Goal: Task Accomplishment & Management: Manage account settings

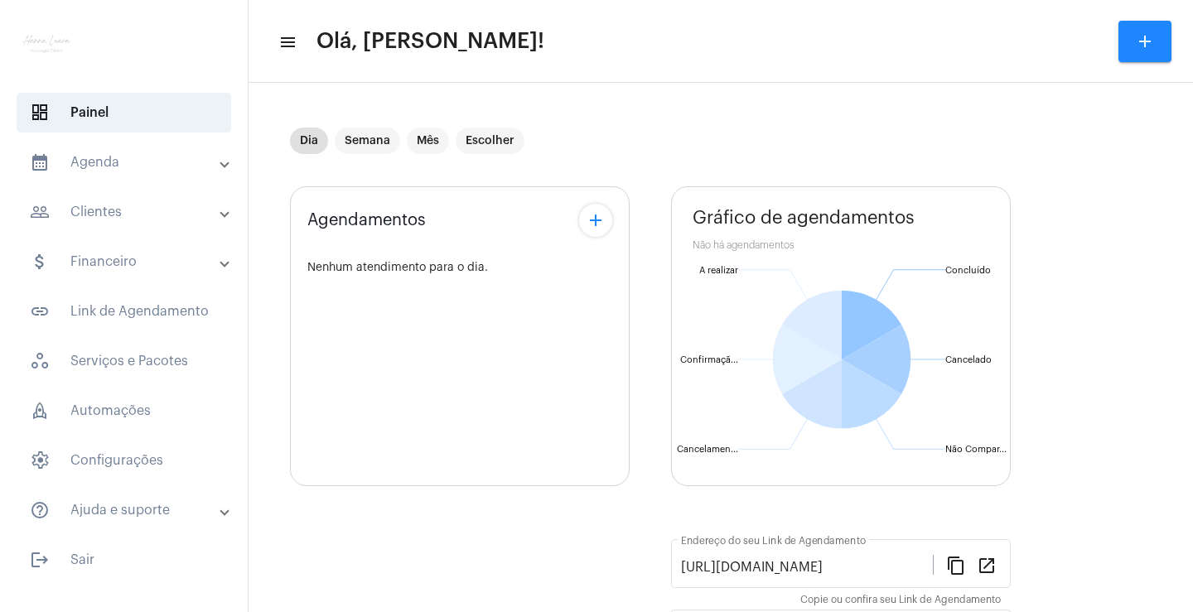
click at [169, 172] on mat-expansion-panel-header "calendar_month_outlined Agenda" at bounding box center [129, 163] width 238 height 40
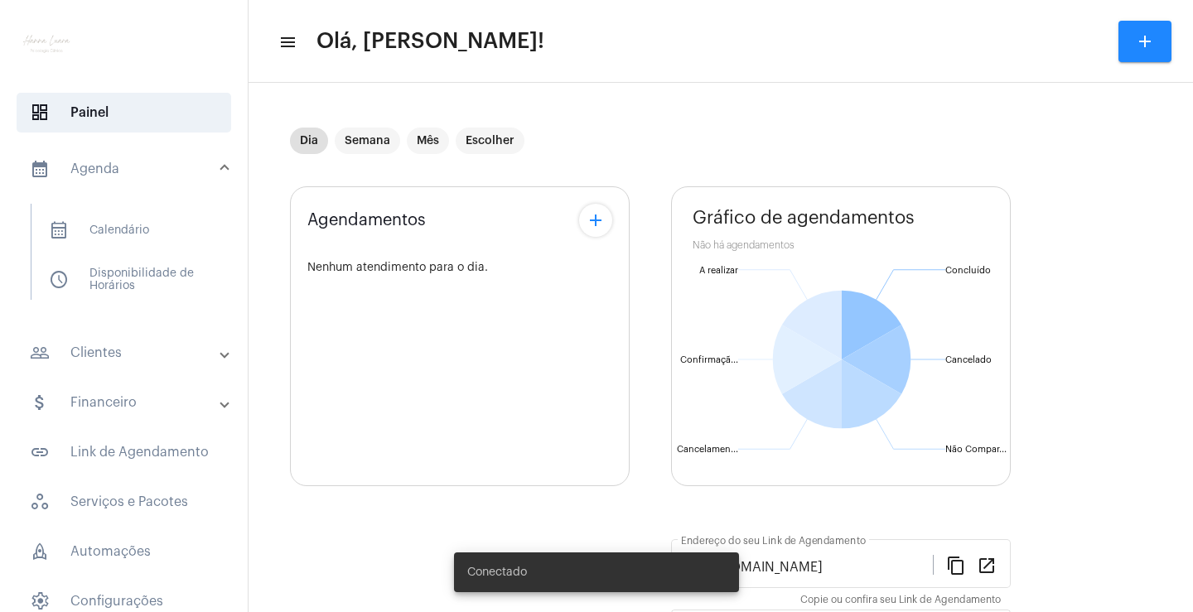
click at [126, 351] on mat-panel-title "people_outline Clientes" at bounding box center [125, 353] width 191 height 20
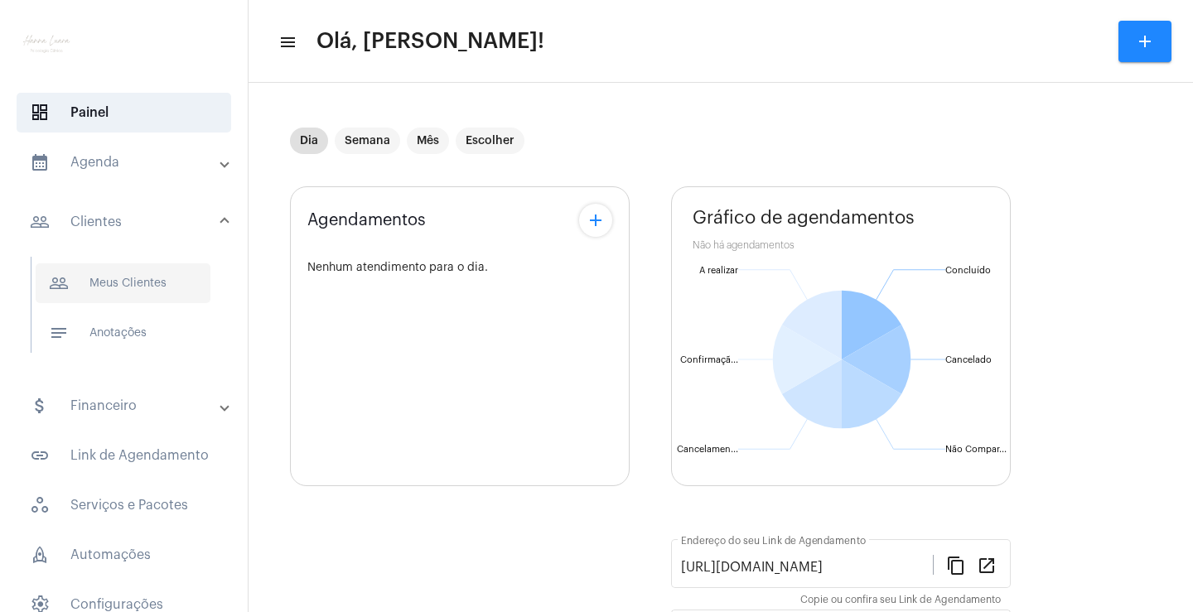
click at [176, 293] on span "people_outline Meus Clientes" at bounding box center [123, 284] width 175 height 40
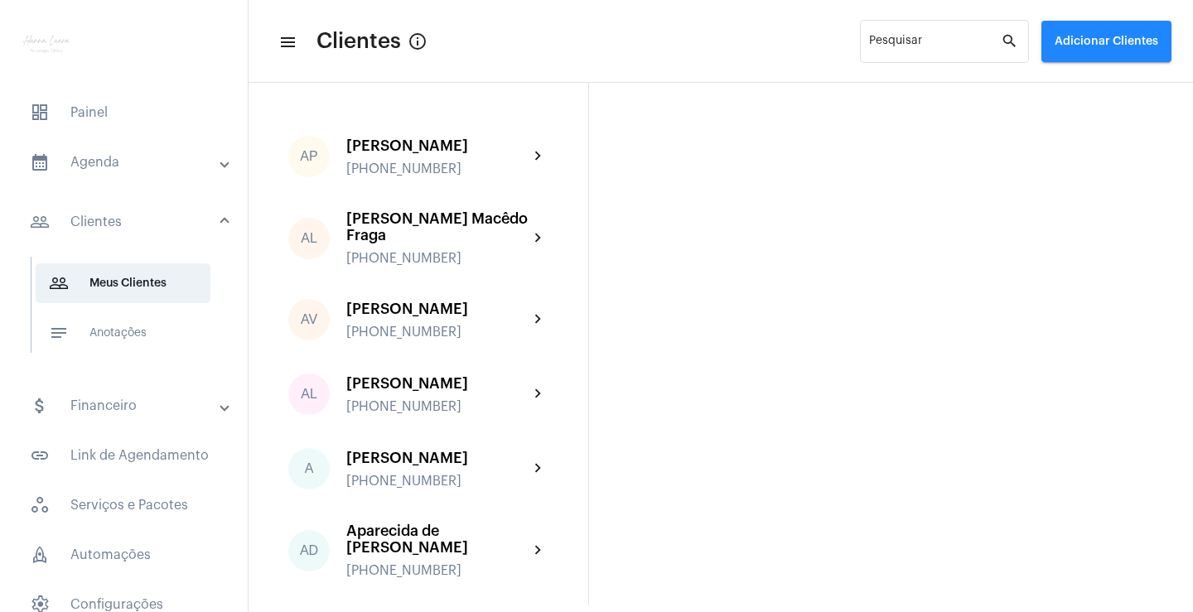
click at [1147, 43] on span "Adicionar Clientes" at bounding box center [1107, 42] width 104 height 12
click at [1104, 76] on span "add Novo Cliente" at bounding box center [1104, 87] width 96 height 30
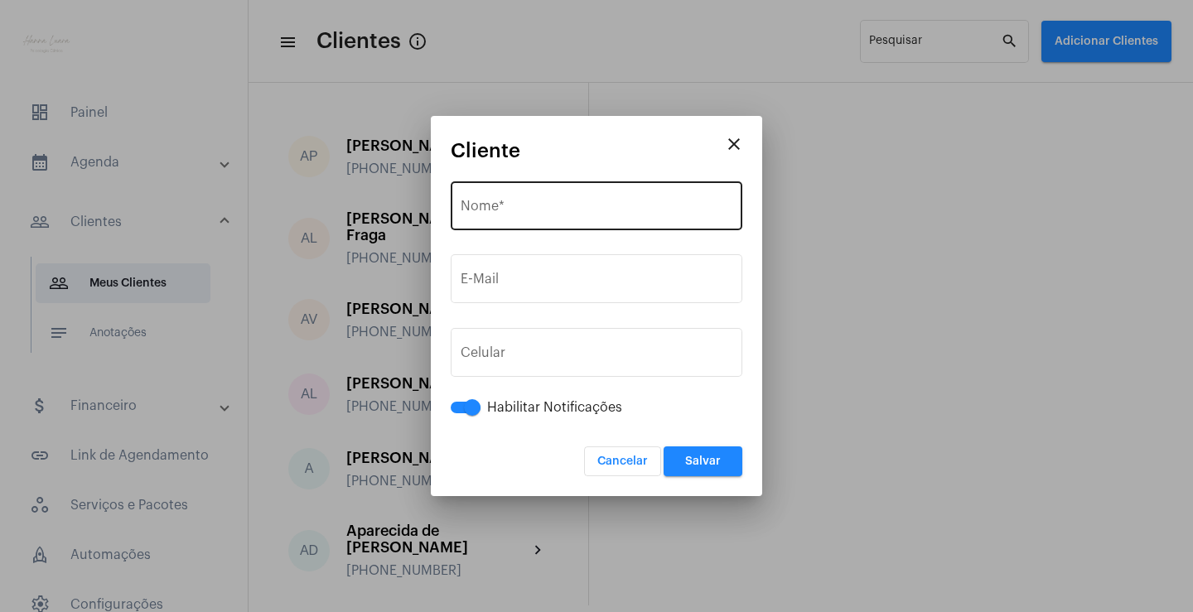
drag, startPoint x: 595, startPoint y: 196, endPoint x: 579, endPoint y: 214, distance: 23.5
click at [579, 214] on input "Nome *" at bounding box center [597, 209] width 272 height 15
paste input "[PERSON_NAME]"
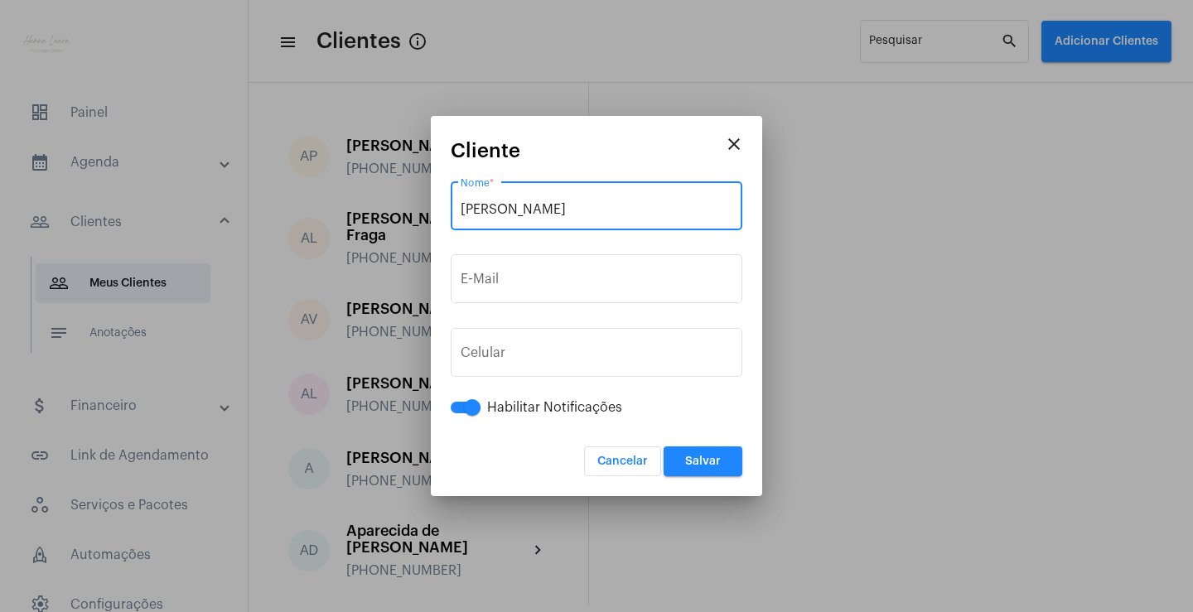
type input "[PERSON_NAME]"
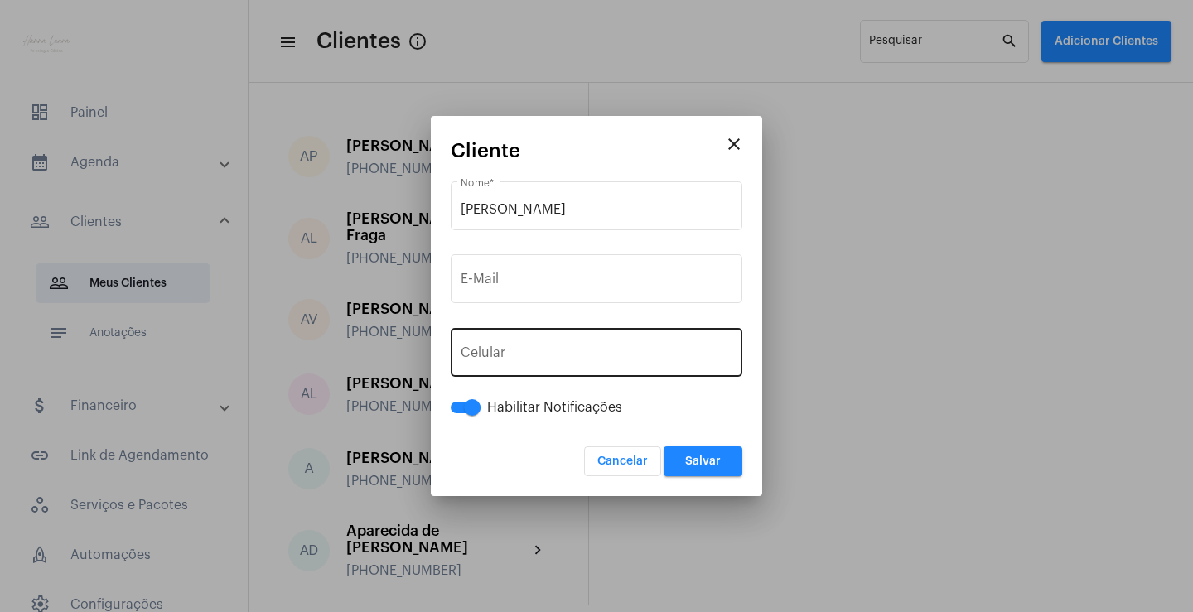
click at [597, 340] on div "+55 Celular" at bounding box center [597, 351] width 272 height 52
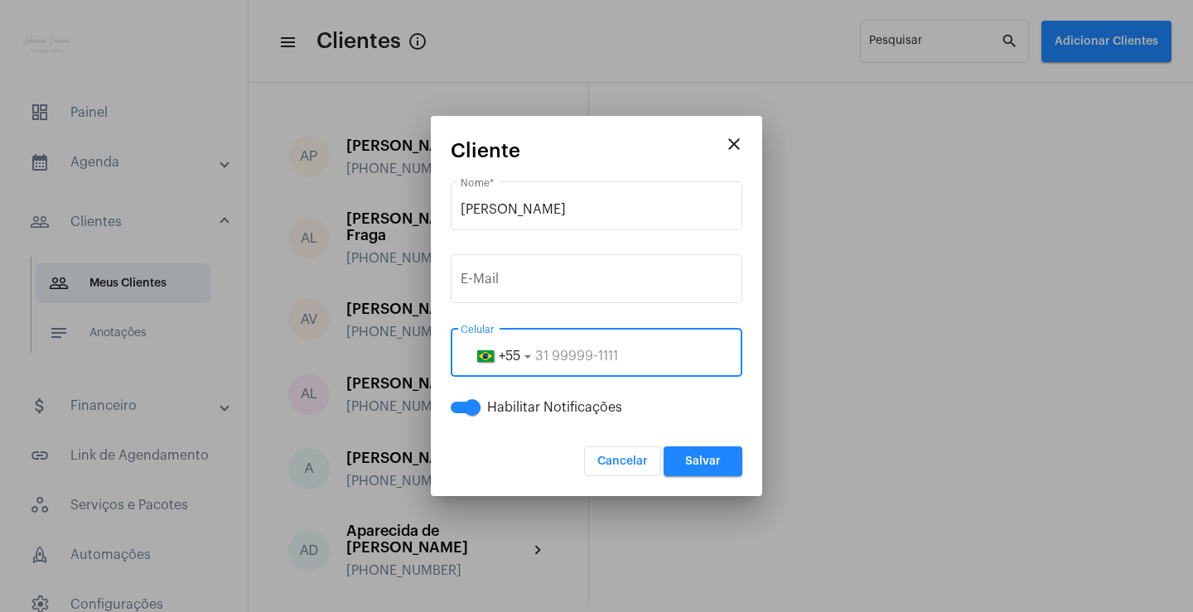
paste input "83982060062"
type input "83982060062"
click at [699, 465] on span "Salvar" at bounding box center [703, 462] width 36 height 12
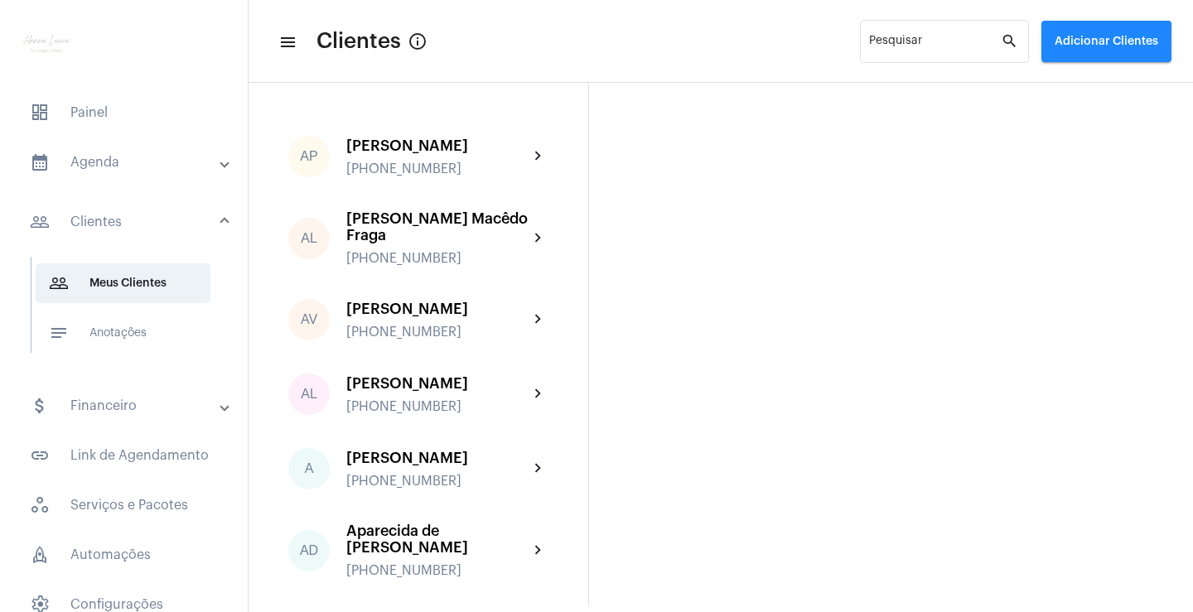
click at [138, 140] on mat-list "dashboard Painel calendar_month_outlined Agenda calendar_month_outlined Calendá…" at bounding box center [124, 405] width 248 height 638
click at [136, 150] on mat-expansion-panel-header "calendar_month_outlined Agenda" at bounding box center [129, 163] width 238 height 40
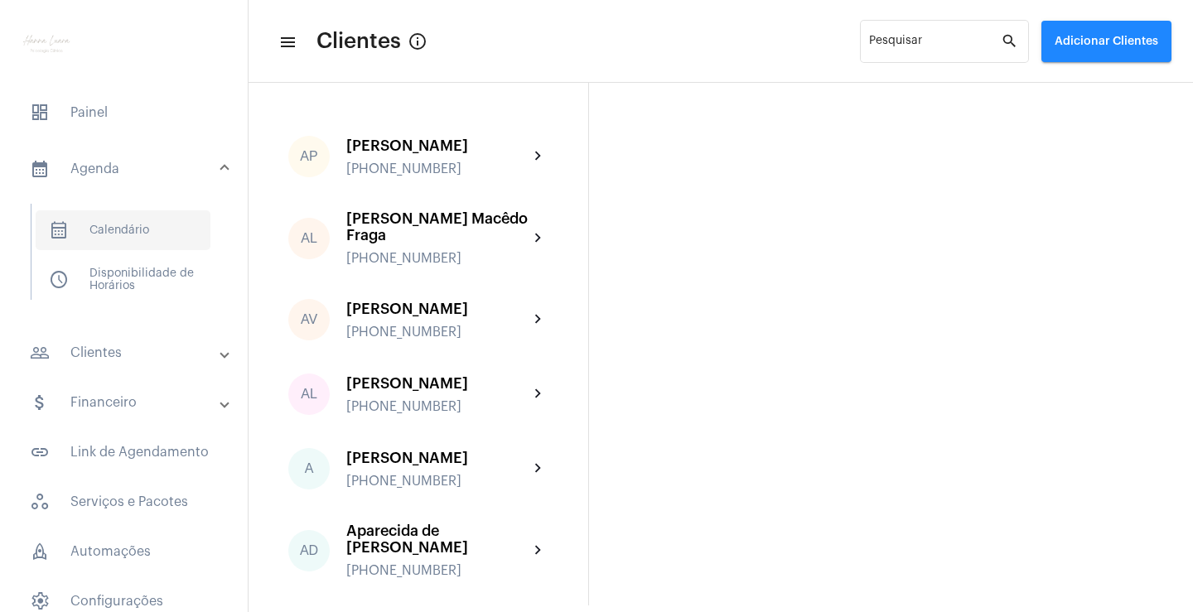
click at [150, 225] on span "calendar_month_outlined Calendário" at bounding box center [123, 230] width 175 height 40
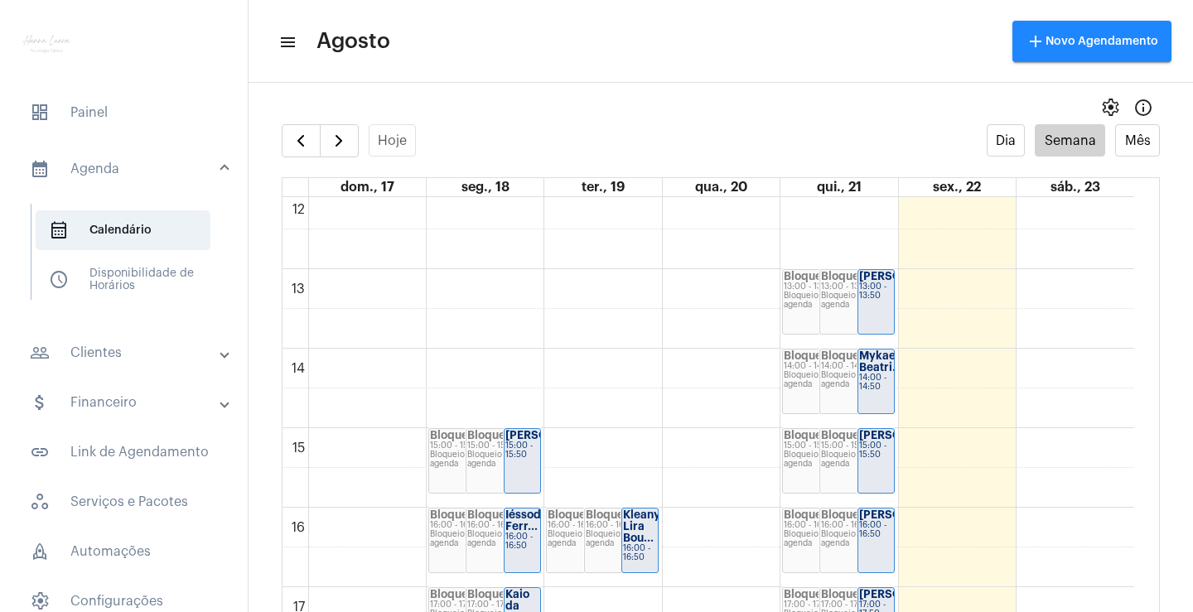
scroll to position [1058, 0]
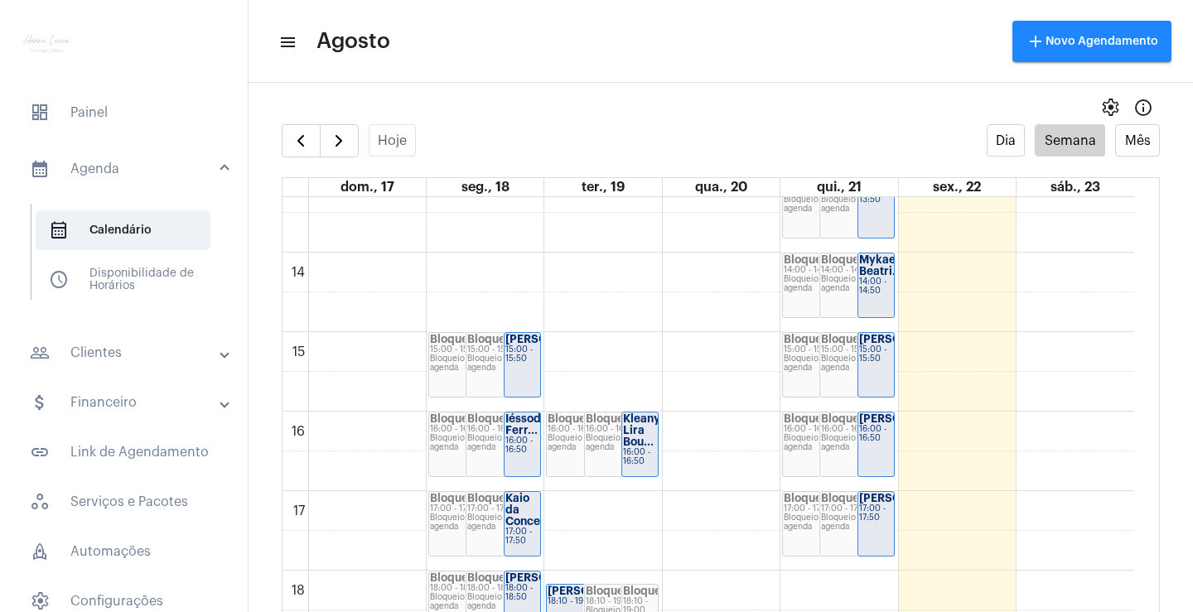
click at [964, 422] on div "00 01 02 03 04 05 06 07 08 09 10 11 12 13 14 15 16 17 18 19 20 21 22 23 Bloquei…" at bounding box center [709, 93] width 852 height 1909
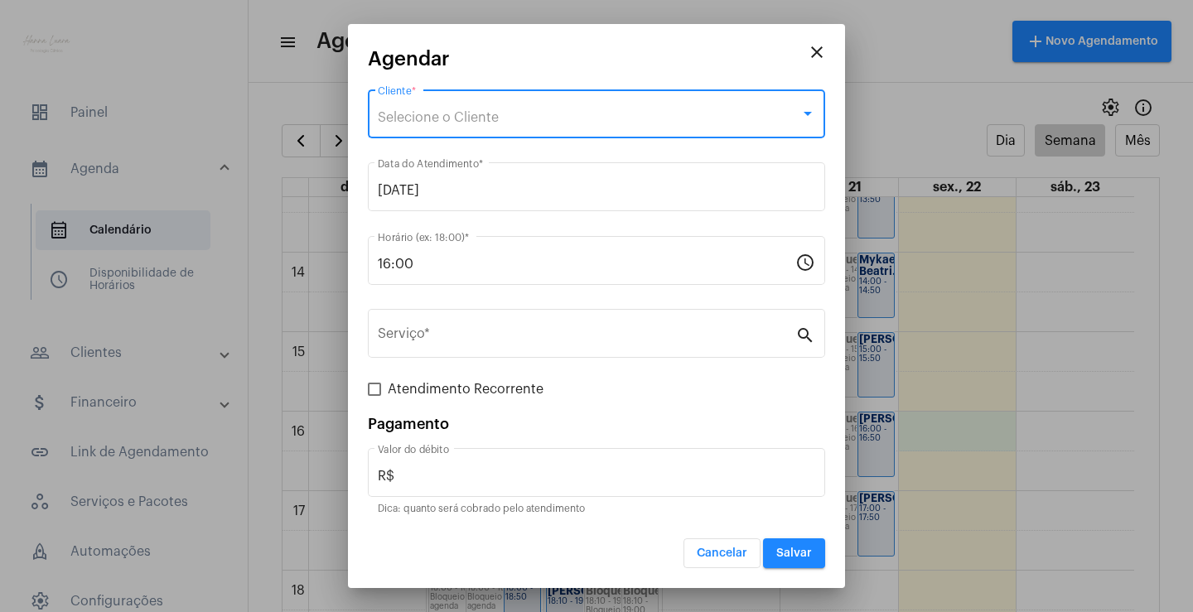
click at [502, 122] on div "Selecione o Cliente" at bounding box center [589, 117] width 423 height 15
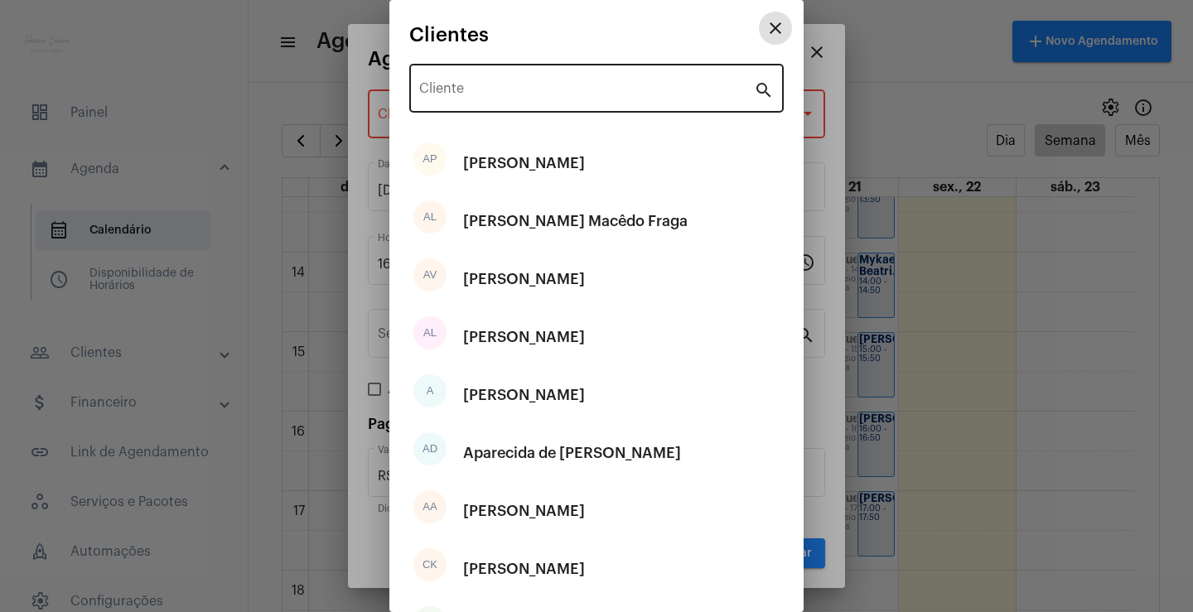
click at [632, 99] on div "Cliente" at bounding box center [586, 86] width 335 height 52
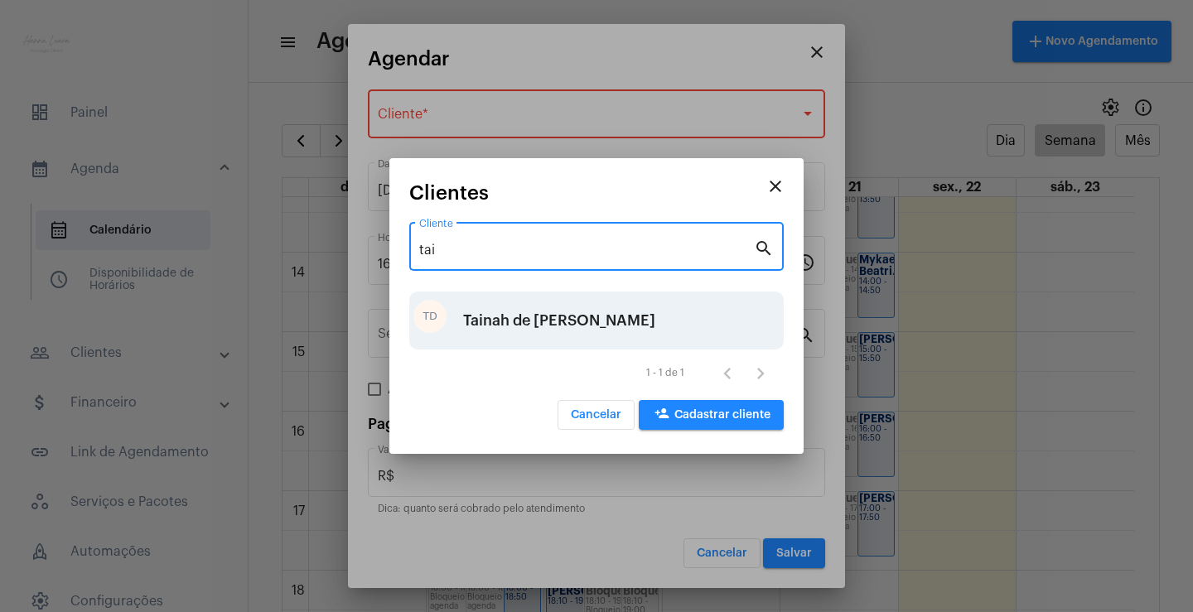
type input "tai"
click at [645, 322] on div "Tainah de [PERSON_NAME]" at bounding box center [559, 321] width 192 height 50
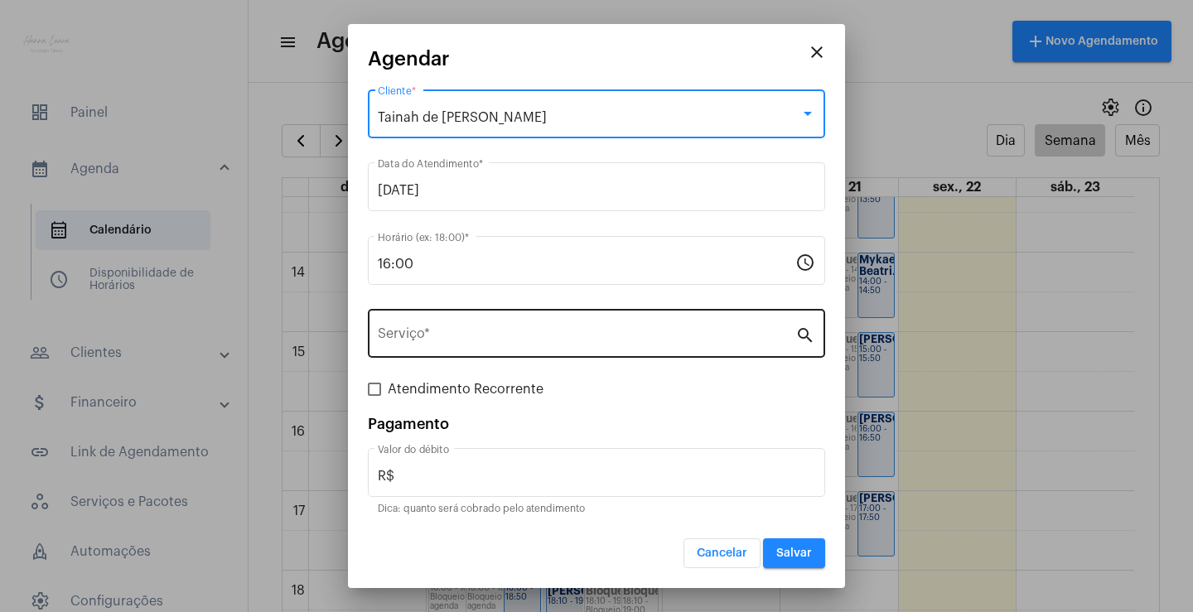
click at [626, 322] on div "Serviço *" at bounding box center [587, 332] width 418 height 52
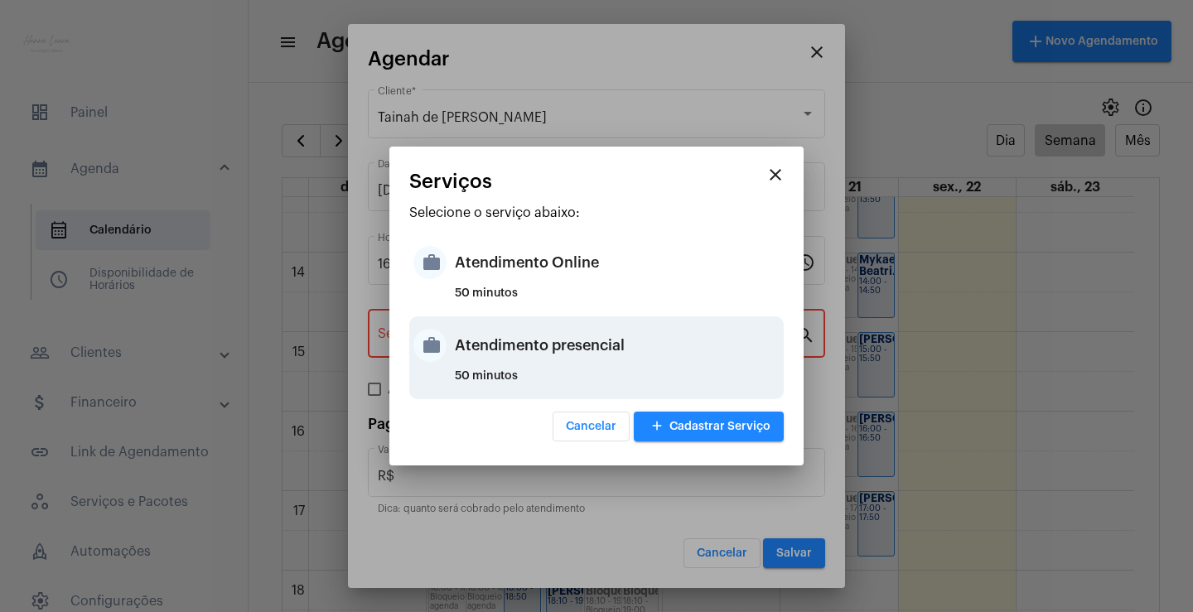
click at [626, 352] on div "Atendimento presencial" at bounding box center [617, 346] width 325 height 50
type input "Atendimento presencial"
type input "R$ 0"
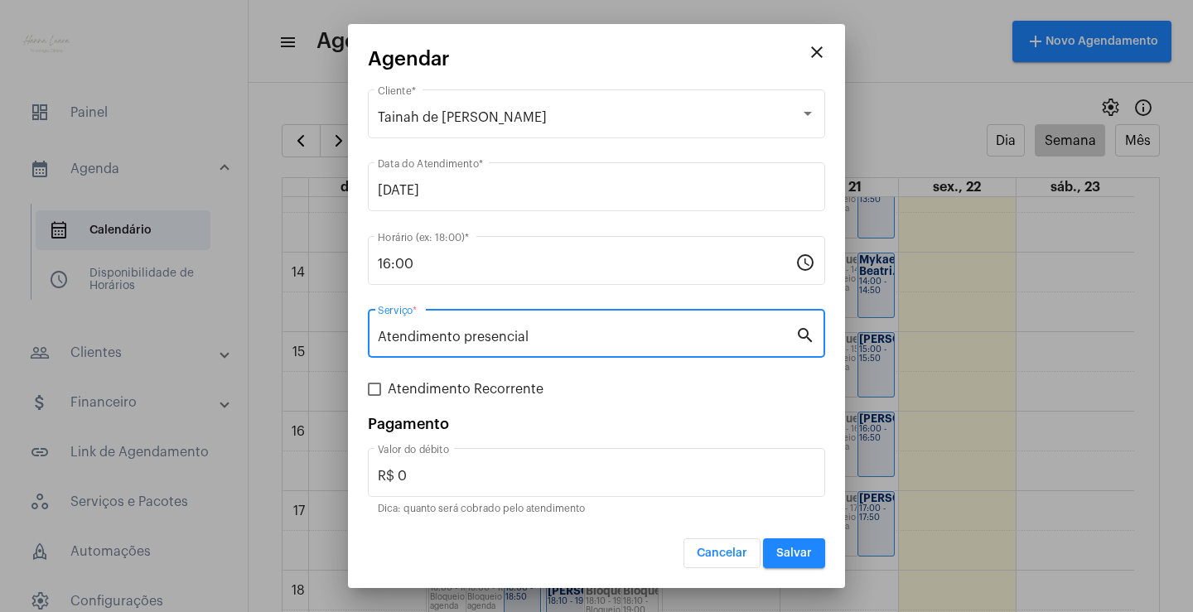
click at [782, 544] on button "Salvar" at bounding box center [794, 554] width 62 height 30
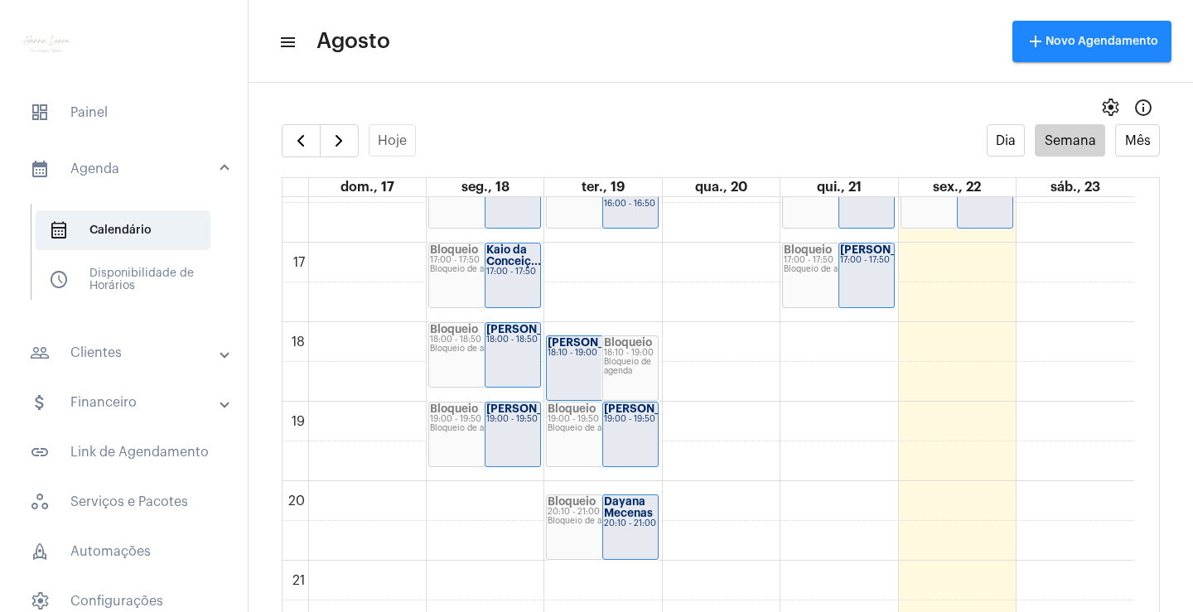
scroll to position [1224, 0]
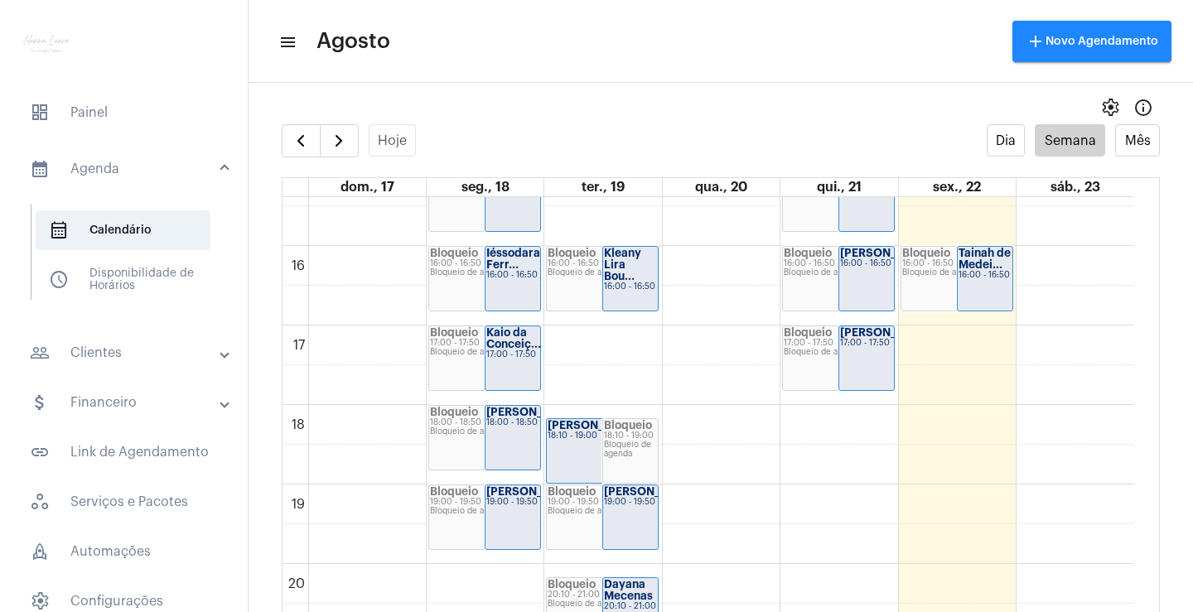
click at [874, 379] on div "[PERSON_NAME]... 17:00 - 17:50" at bounding box center [866, 358] width 55 height 64
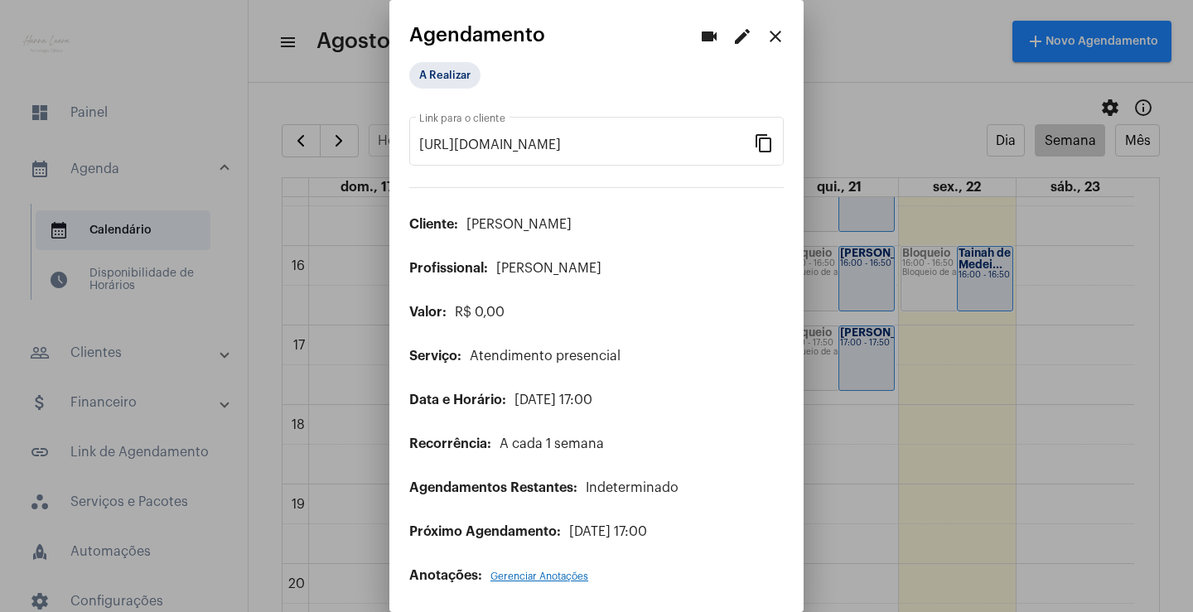
click at [733, 40] on mat-icon "edit" at bounding box center [743, 37] width 20 height 20
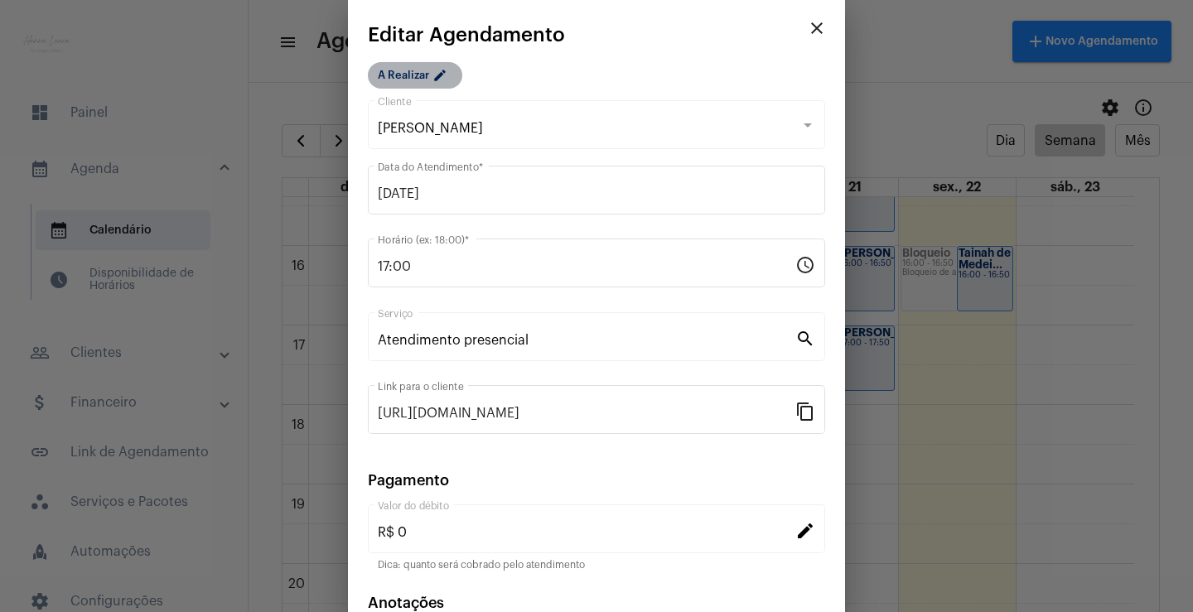
click at [400, 75] on mat-chip "A Realizar edit" at bounding box center [415, 75] width 94 height 27
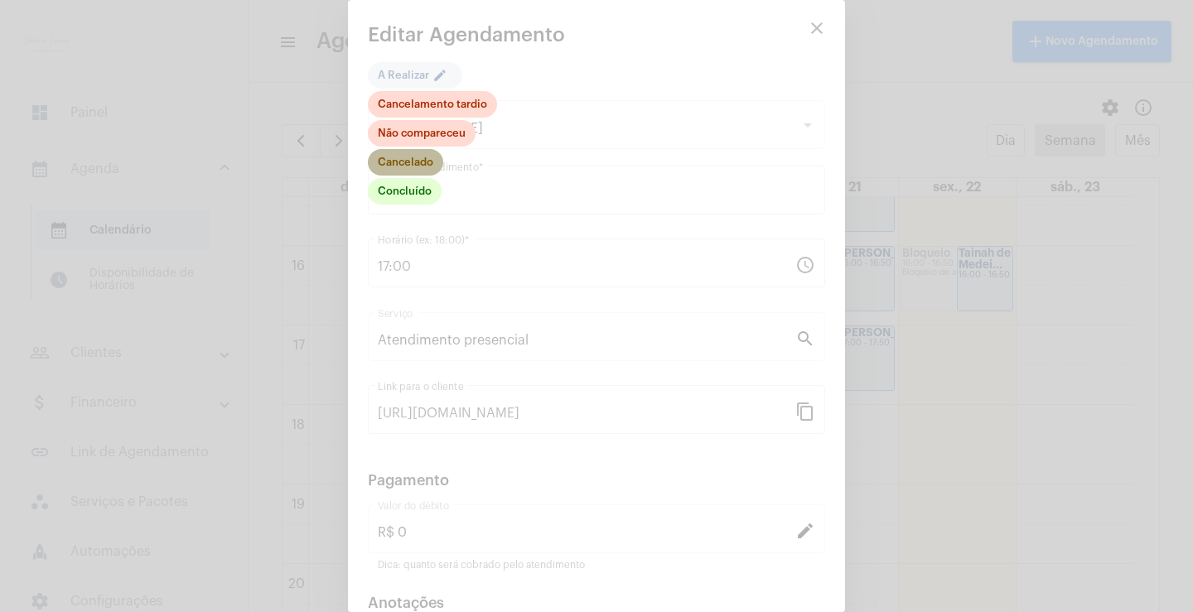
click at [433, 162] on mat-chip "Cancelado" at bounding box center [405, 162] width 75 height 27
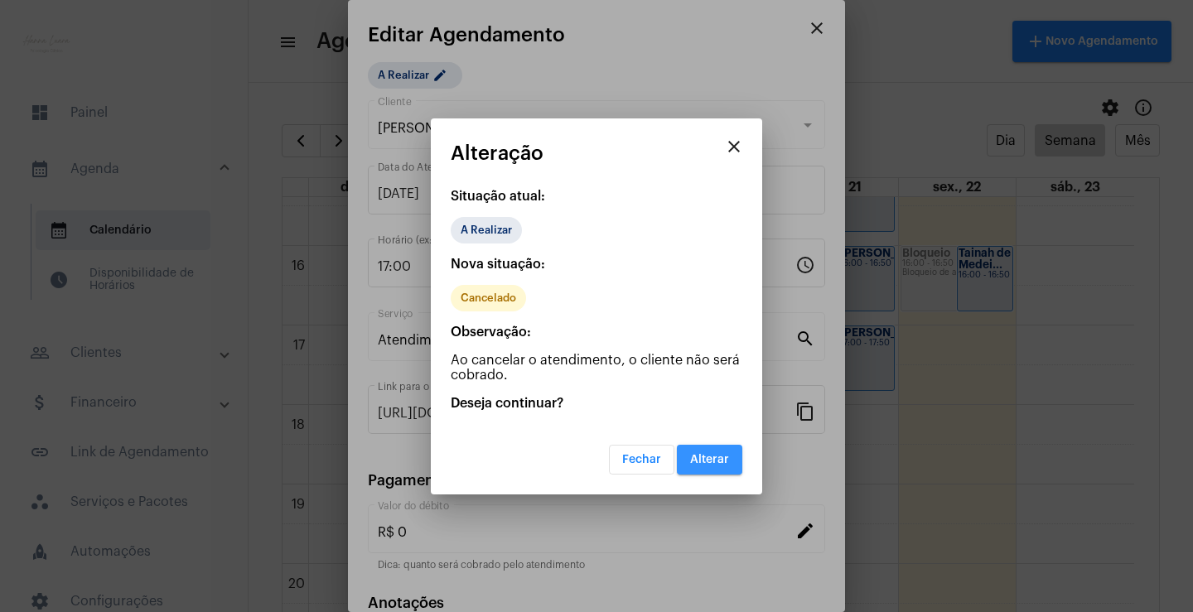
click at [699, 469] on button "Alterar" at bounding box center [709, 460] width 65 height 30
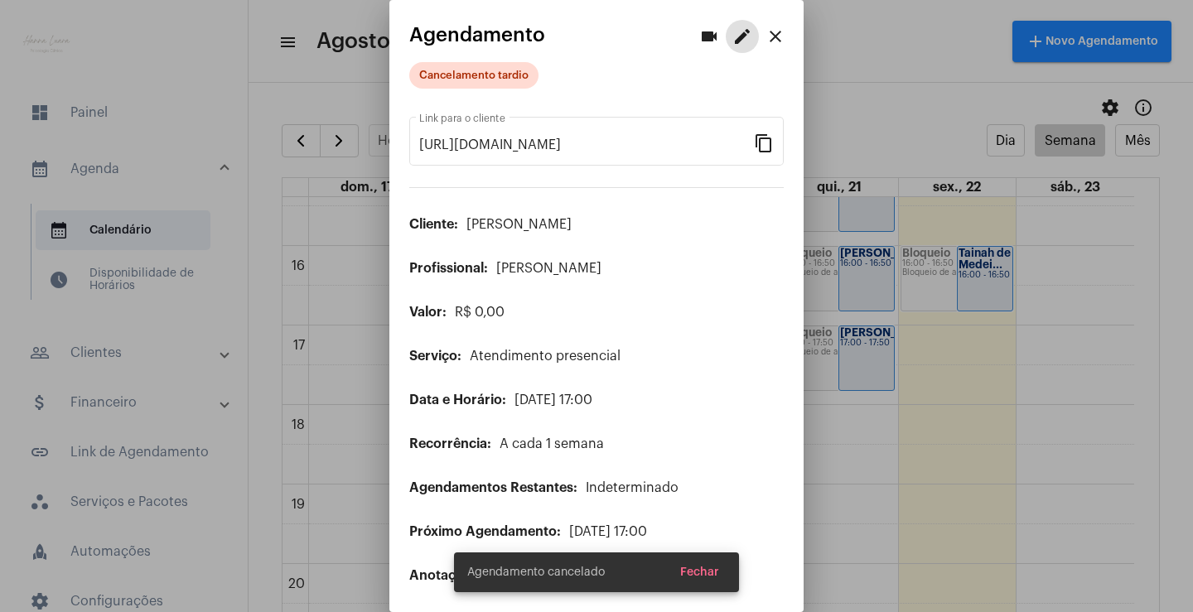
click at [766, 41] on mat-icon "close" at bounding box center [776, 37] width 20 height 20
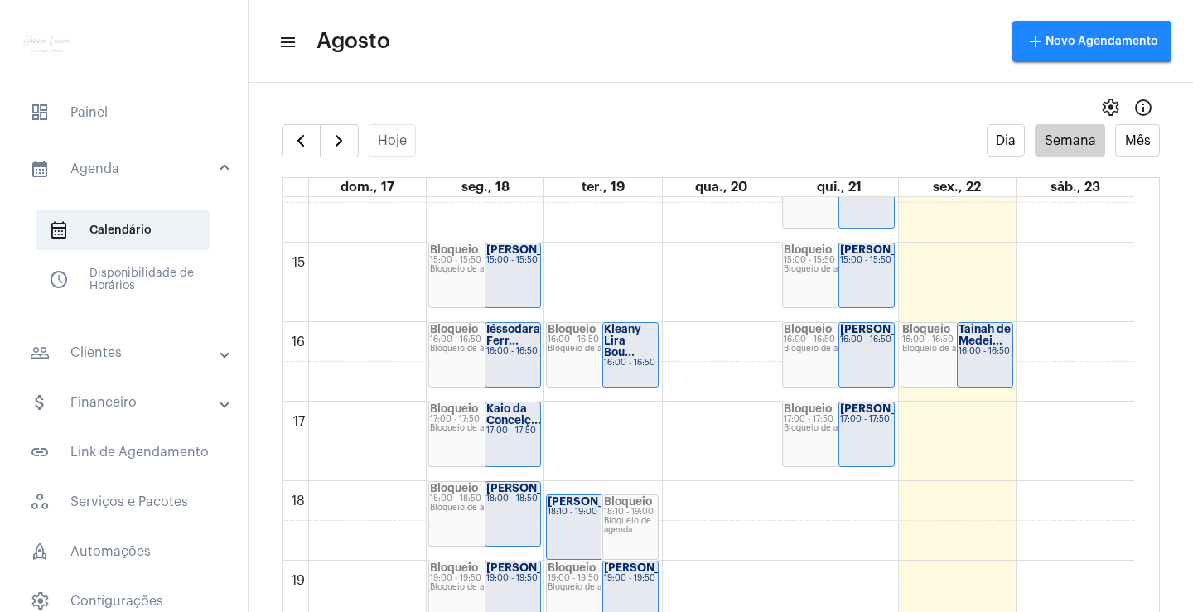
scroll to position [1058, 0]
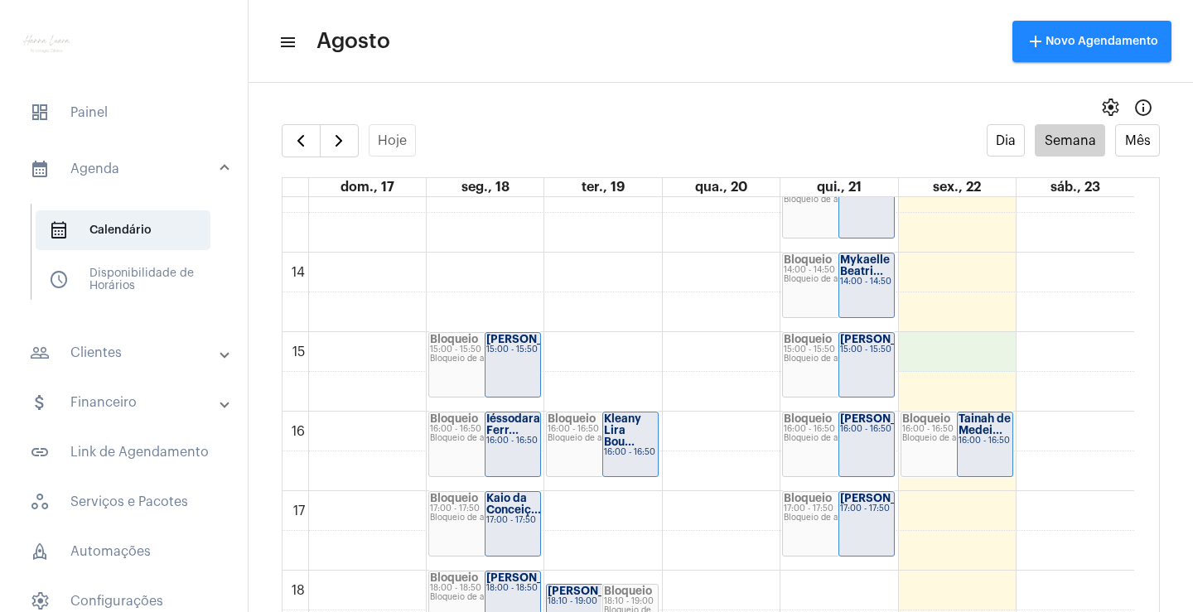
click at [951, 363] on div "00 01 02 03 04 05 06 07 08 09 10 11 12 13 14 15 16 17 18 19 20 21 22 23 Bloquei…" at bounding box center [709, 93] width 852 height 1909
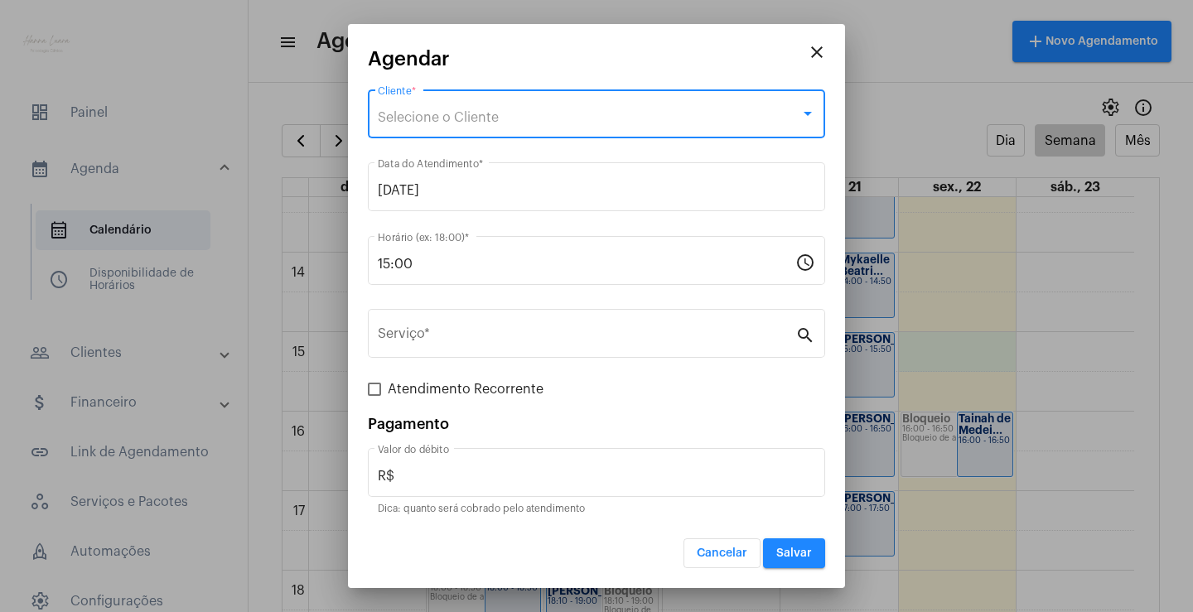
click at [497, 113] on span "Selecione o Cliente" at bounding box center [438, 117] width 121 height 13
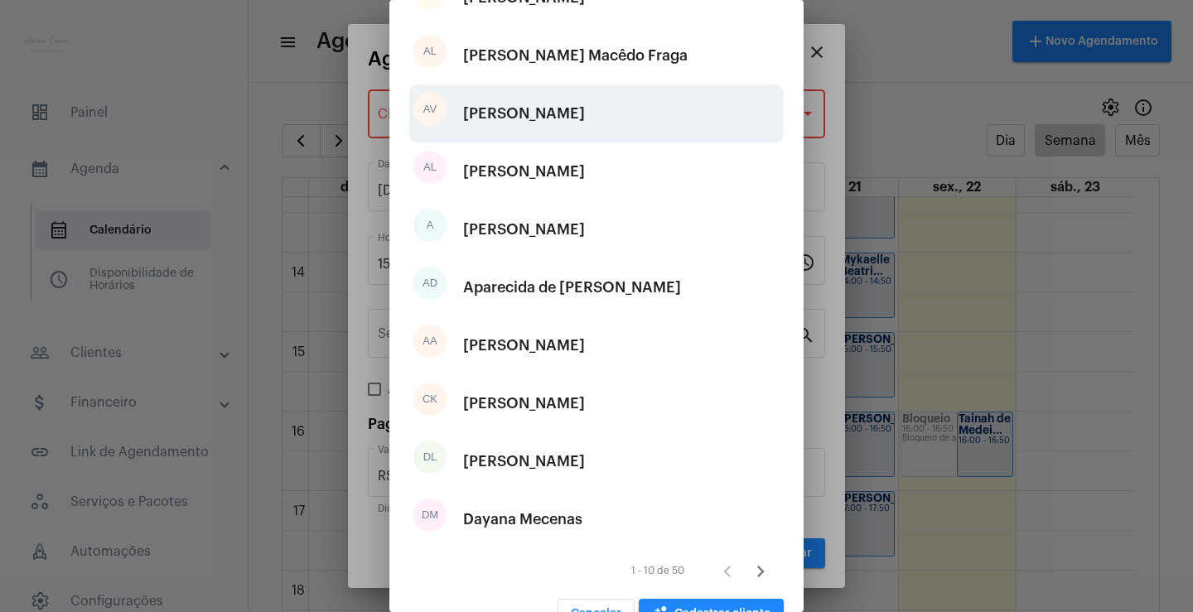
scroll to position [206, 0]
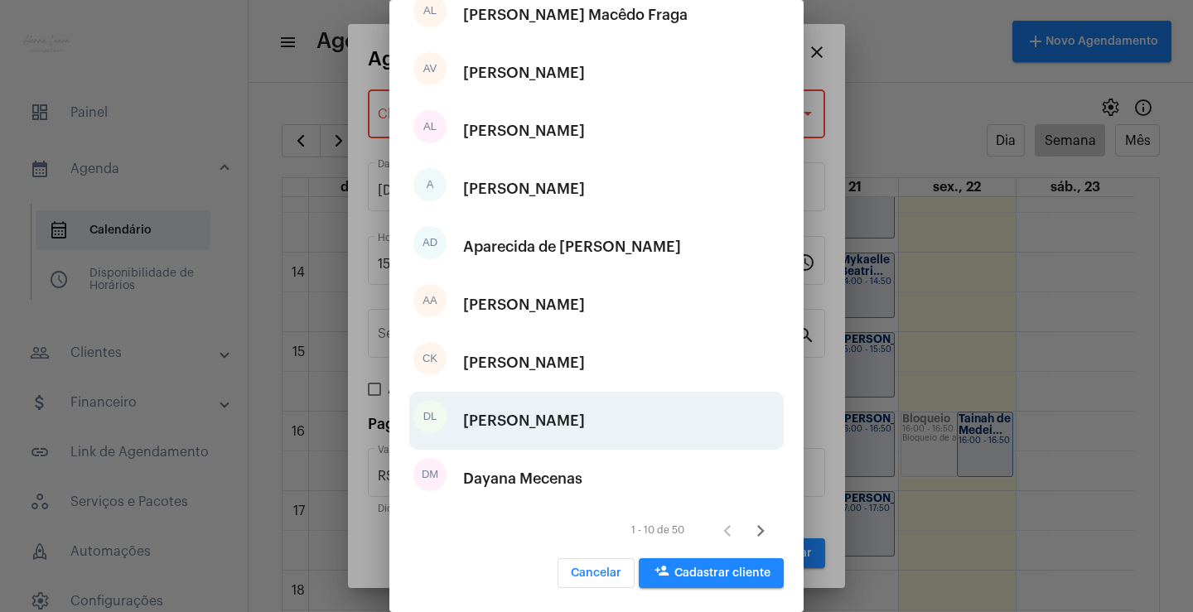
click at [585, 413] on div "[PERSON_NAME]" at bounding box center [524, 421] width 122 height 50
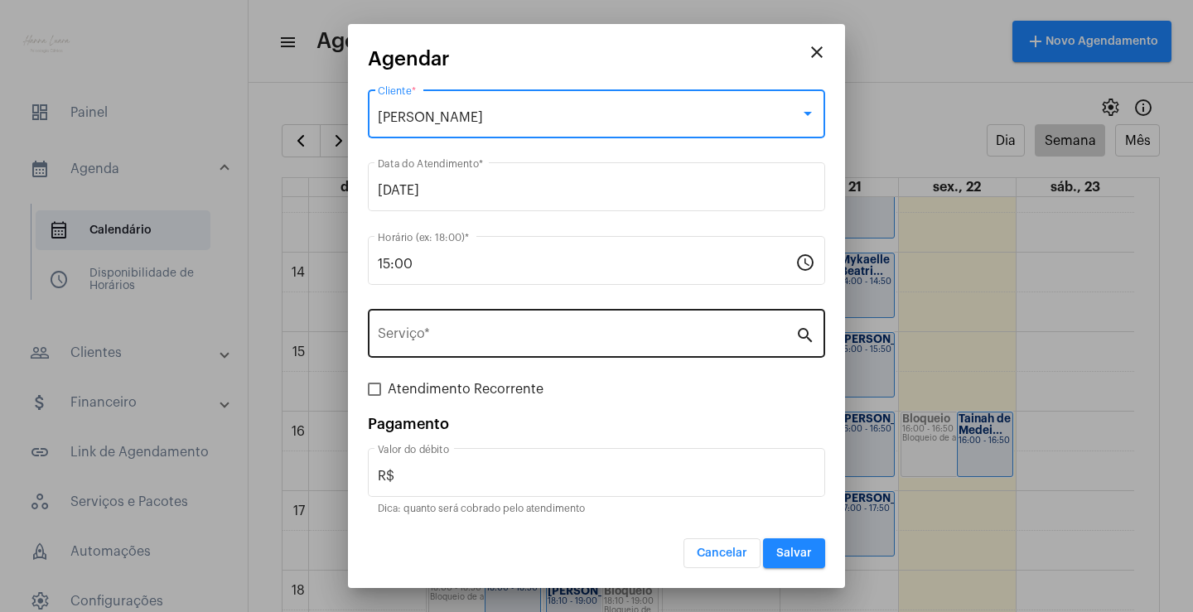
click at [573, 339] on input "Serviço *" at bounding box center [587, 337] width 418 height 15
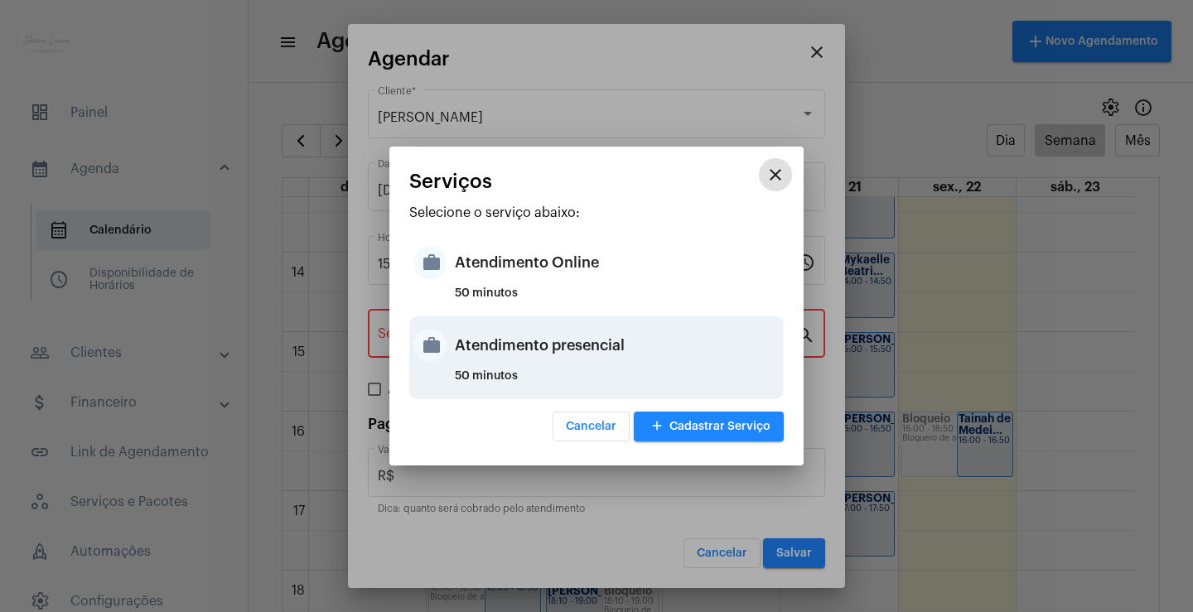
click at [614, 351] on div "Atendimento presencial" at bounding box center [617, 346] width 325 height 50
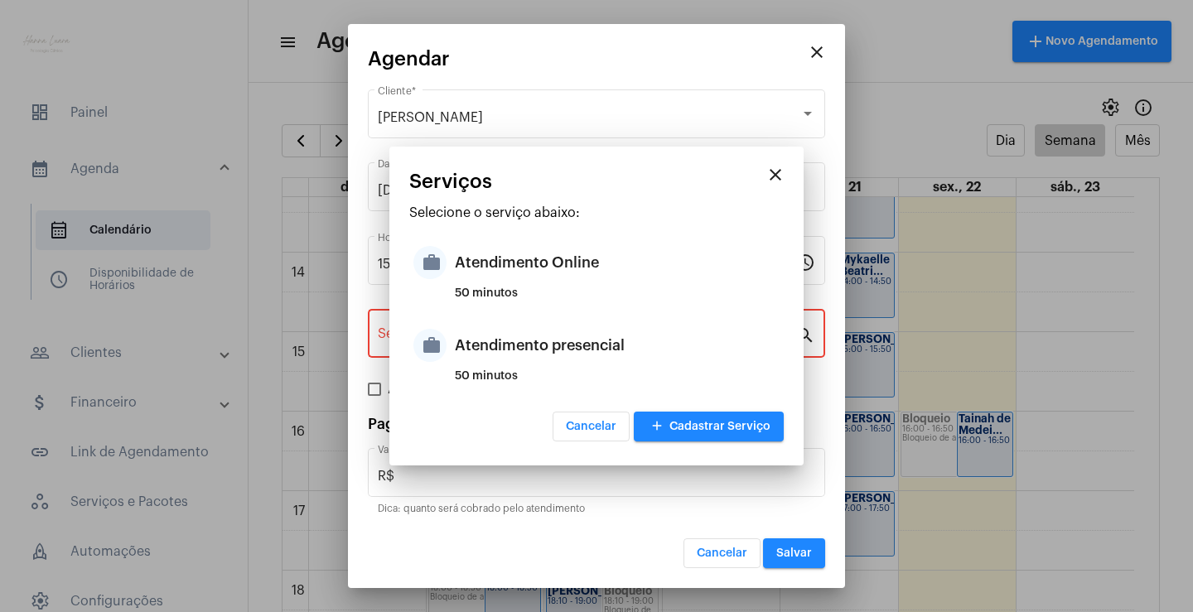
type input "Atendimento presencial"
type input "R$ 0"
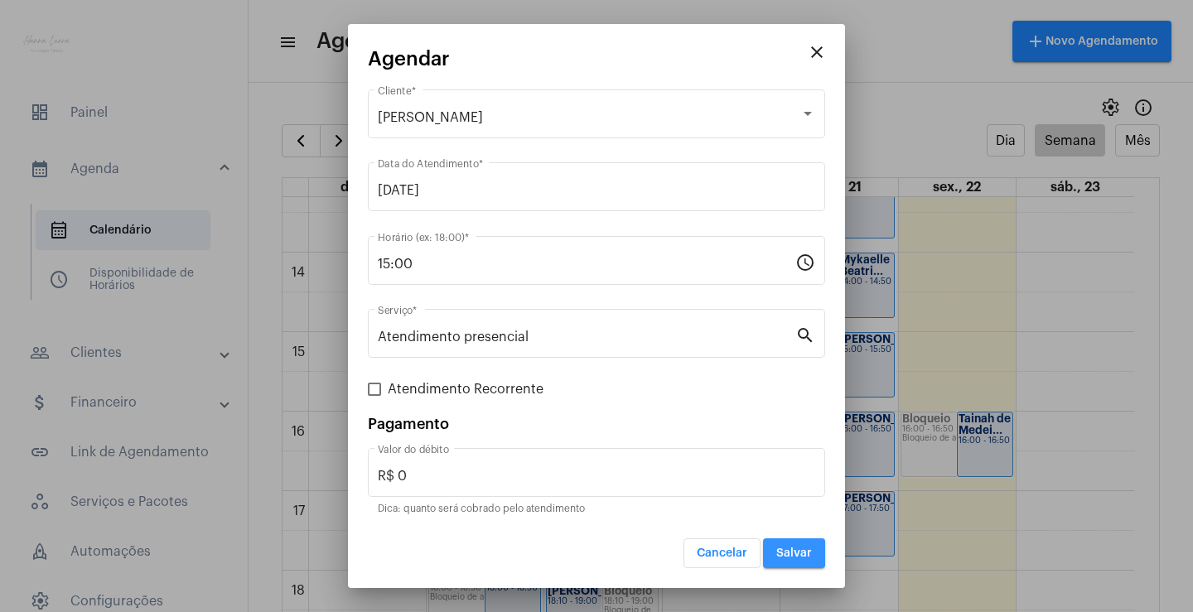
click at [784, 544] on button "Salvar" at bounding box center [794, 554] width 62 height 30
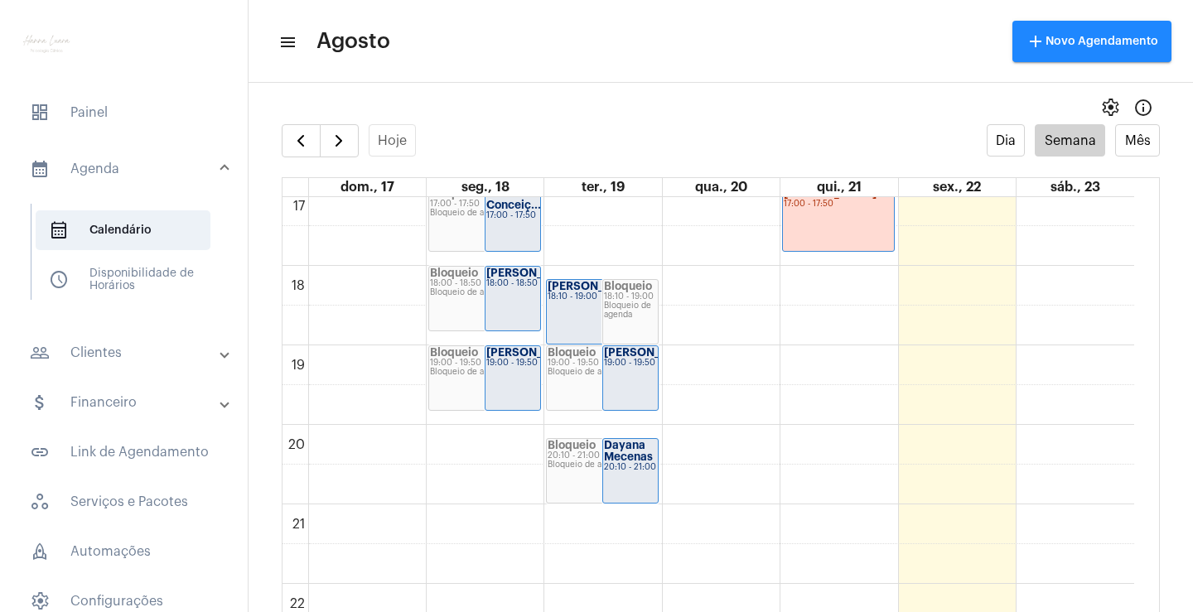
scroll to position [1390, 0]
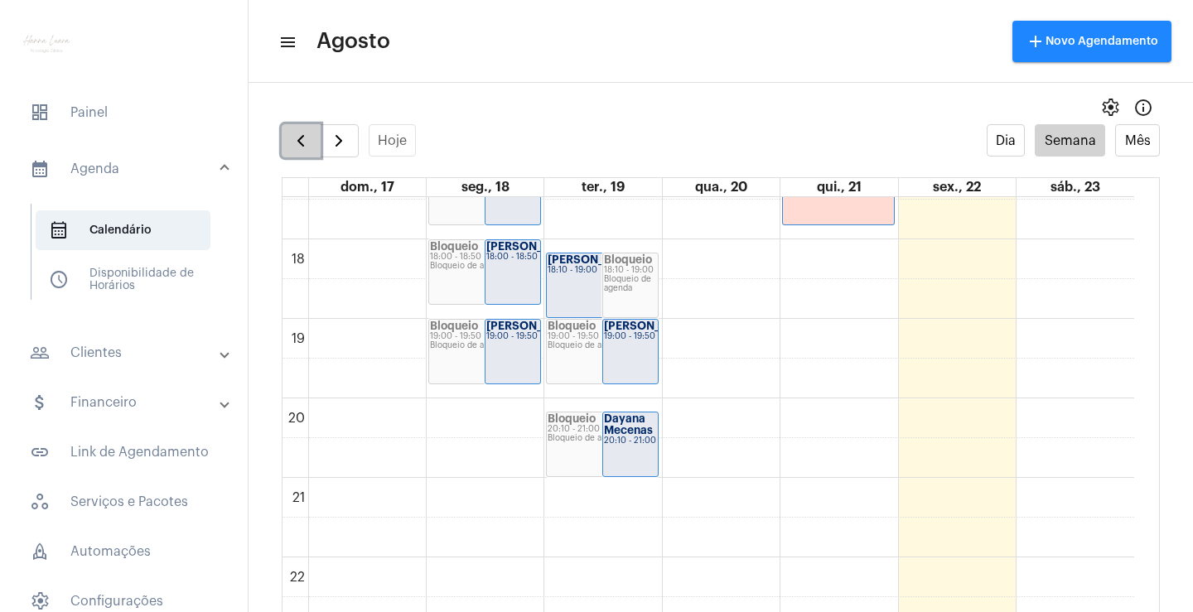
click at [297, 147] on span "button" at bounding box center [301, 141] width 20 height 20
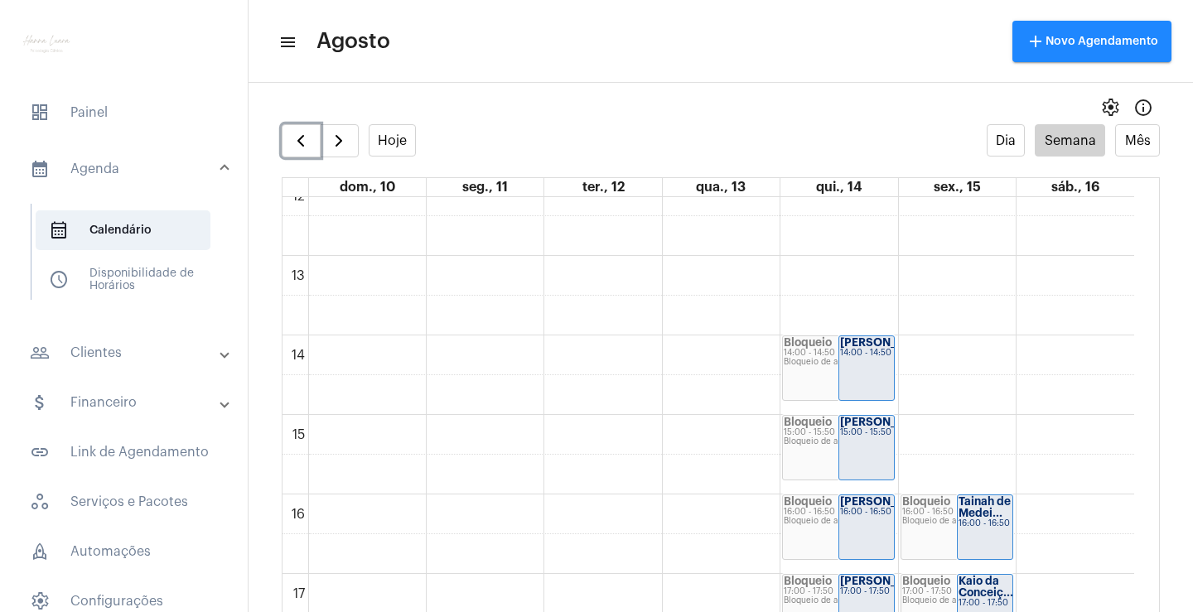
scroll to position [1058, 0]
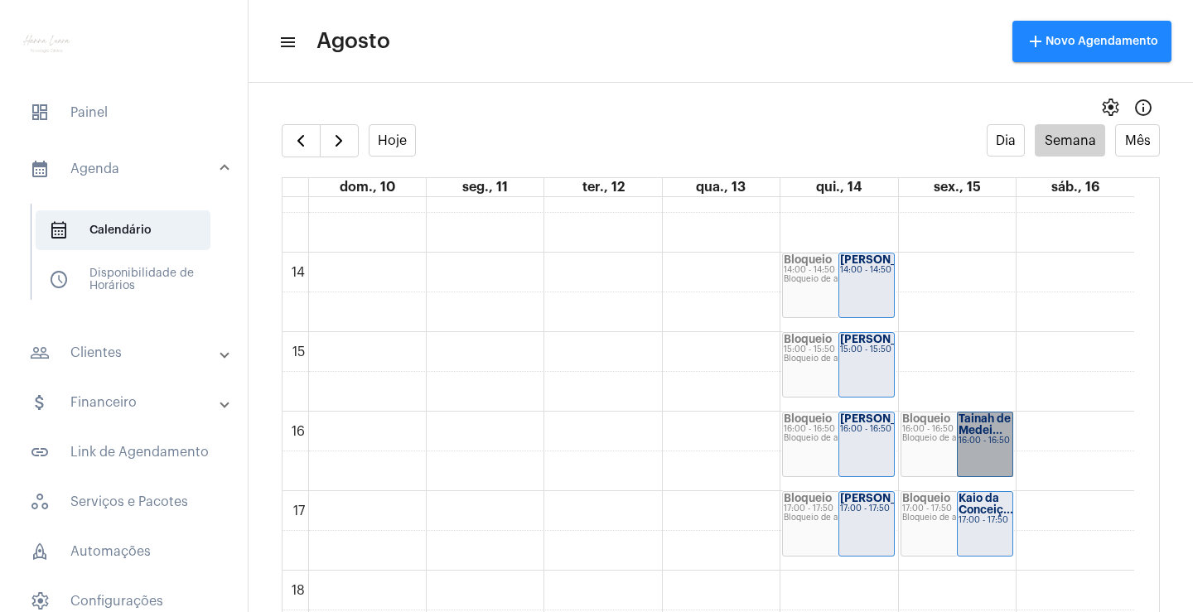
drag, startPoint x: 999, startPoint y: 429, endPoint x: 972, endPoint y: 438, distance: 28.6
click at [972, 438] on link "Tainah de Medei... 16:00 - 16:50" at bounding box center [985, 444] width 56 height 65
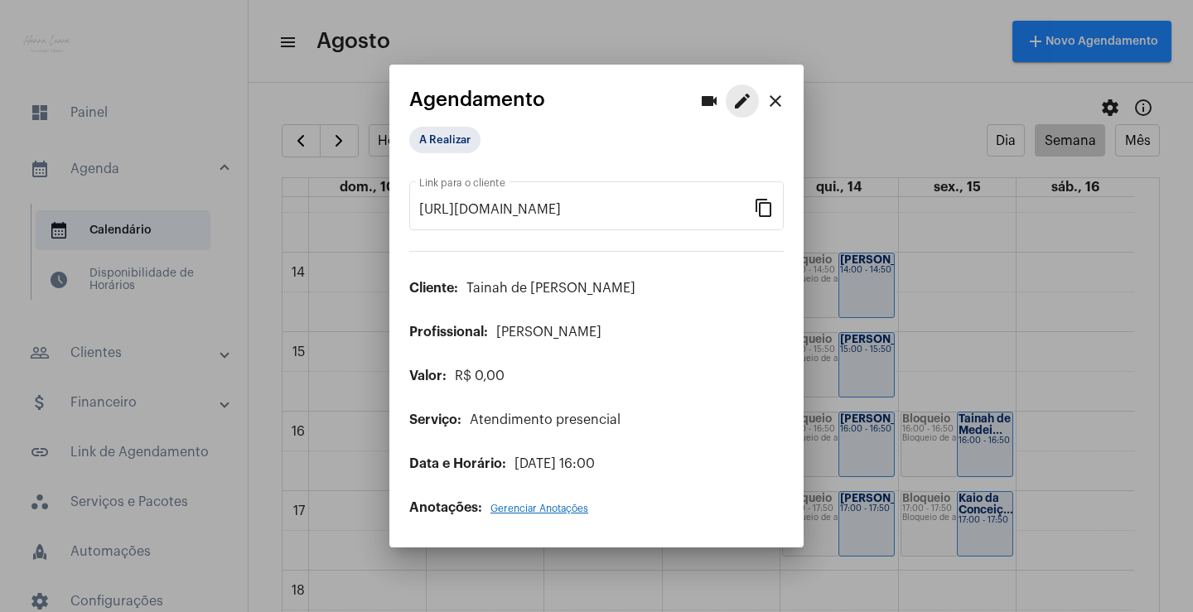
click at [743, 103] on mat-icon "edit" at bounding box center [743, 101] width 20 height 20
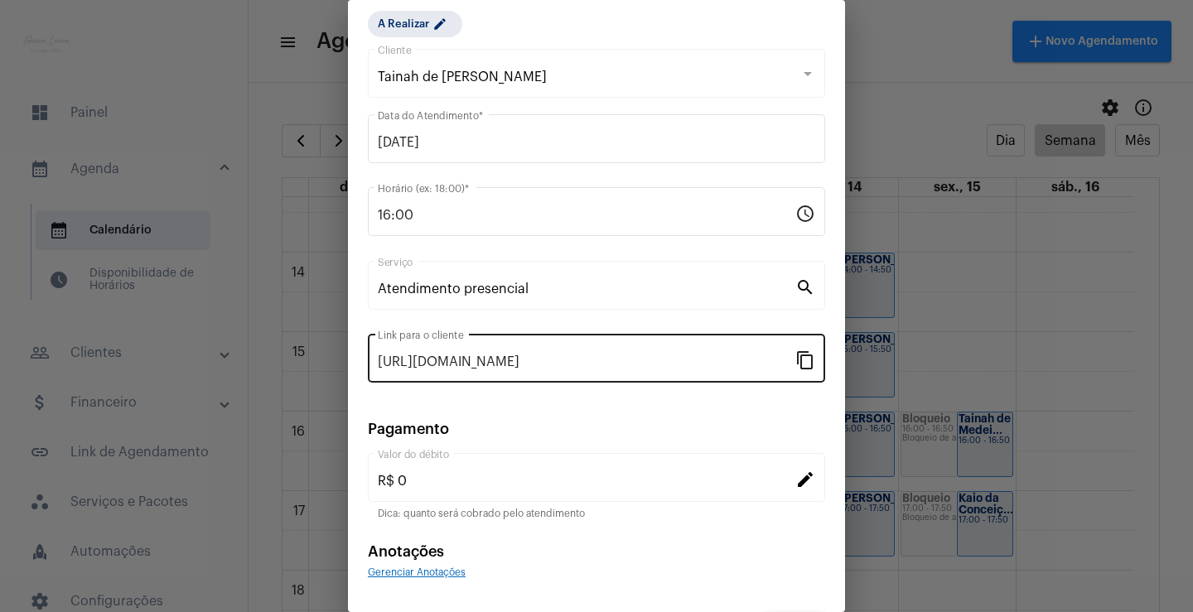
scroll to position [101, 0]
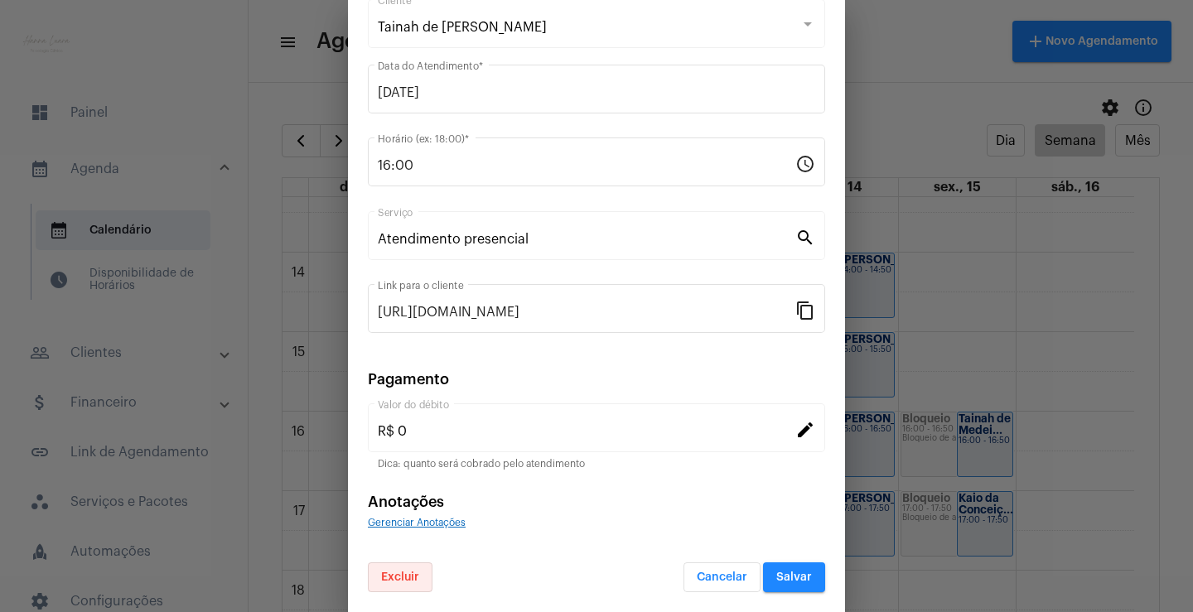
click at [409, 572] on button "Excluir" at bounding box center [400, 578] width 65 height 30
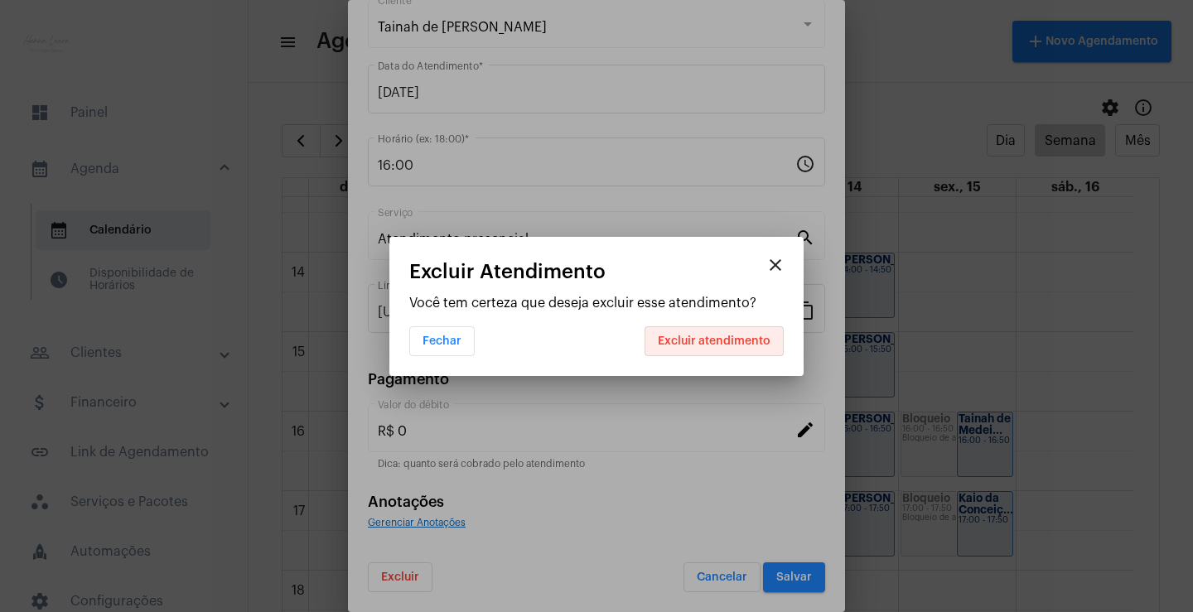
click at [718, 337] on span "Excluir atendimento" at bounding box center [714, 342] width 113 height 12
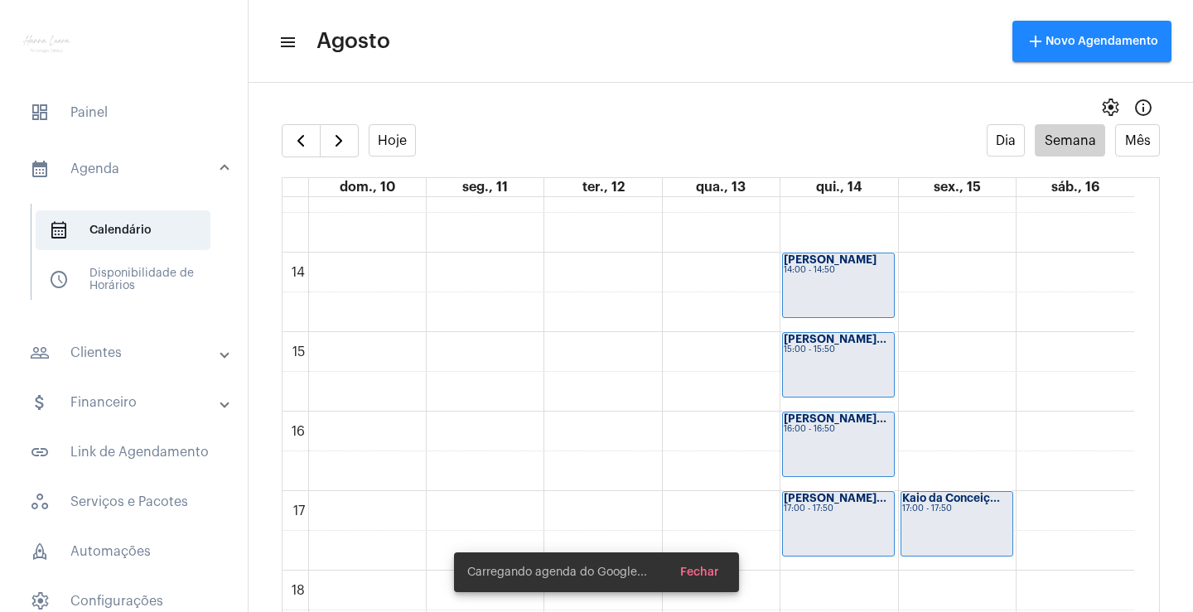
click at [975, 496] on strong "Kaio da Conceiç..." at bounding box center [951, 498] width 98 height 11
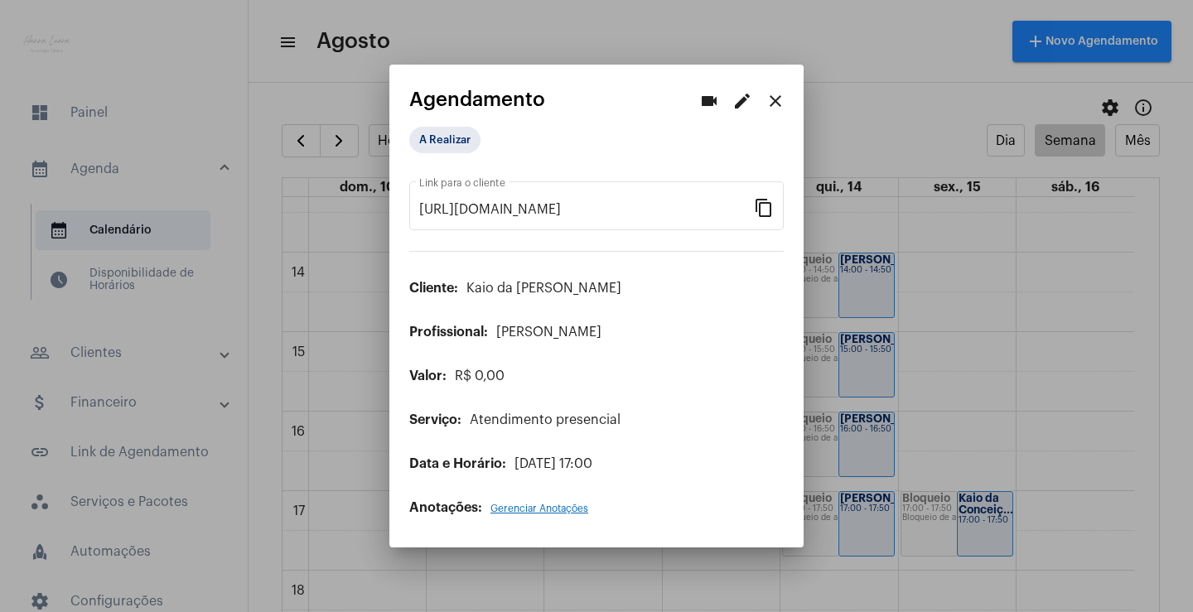
click at [741, 112] on button "edit" at bounding box center [742, 101] width 33 height 33
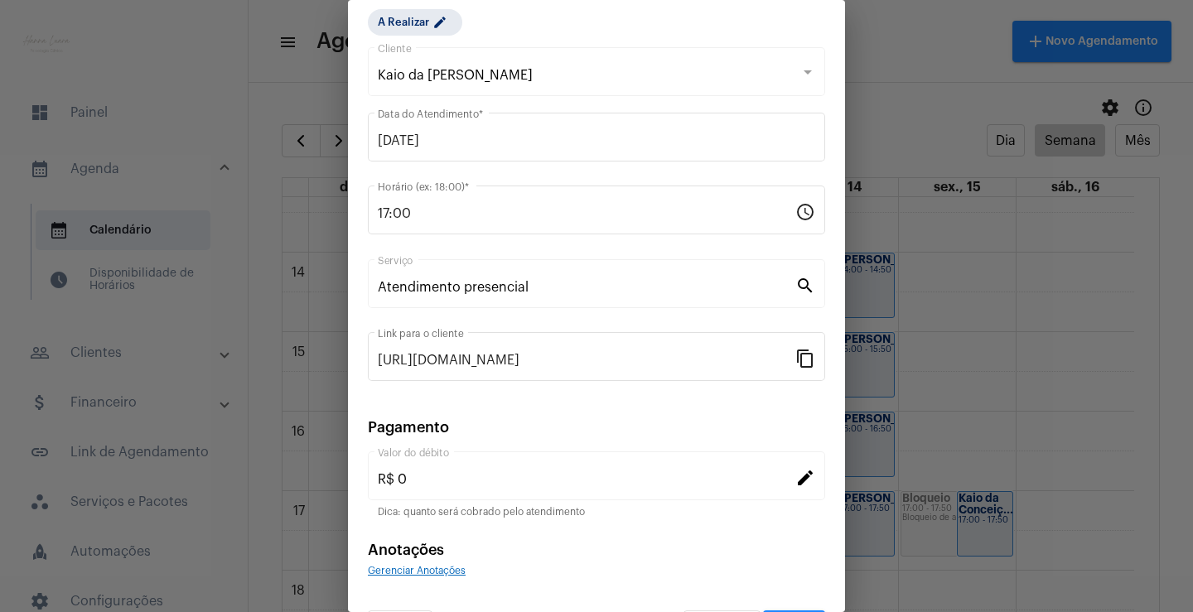
scroll to position [101, 0]
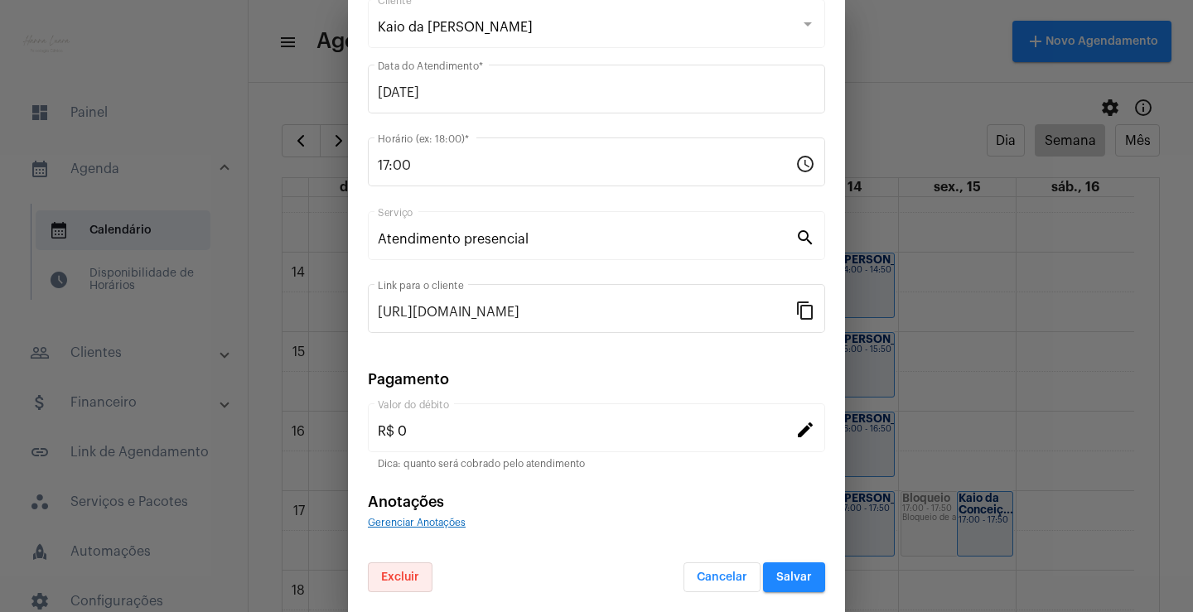
click at [428, 566] on button "Excluir" at bounding box center [400, 578] width 65 height 30
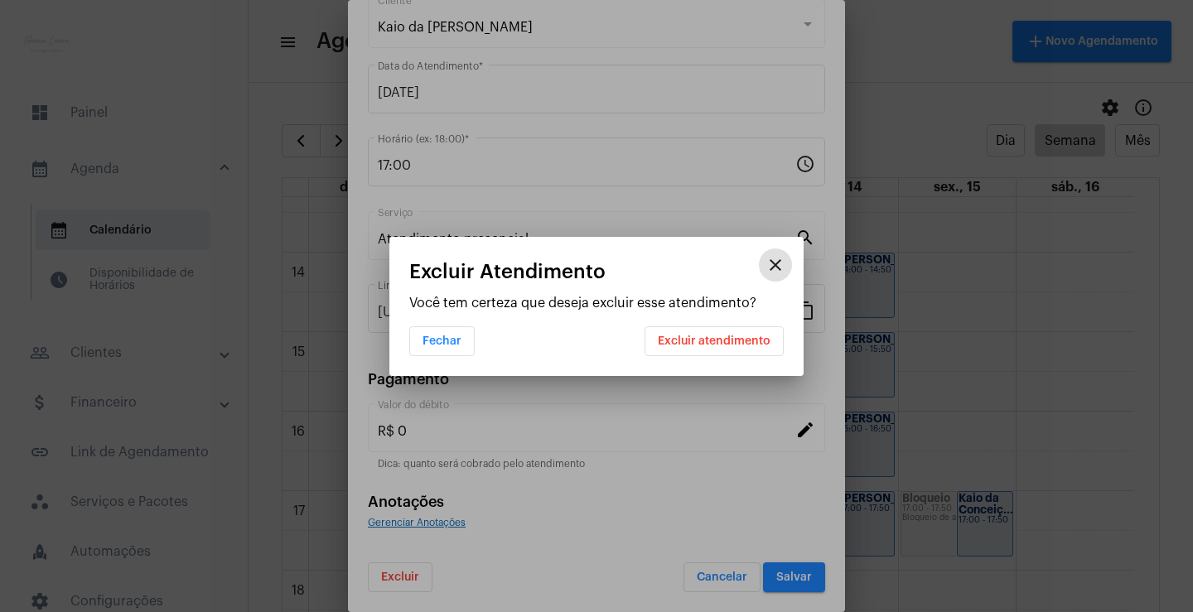
click at [671, 331] on button "Excluir atendimento" at bounding box center [714, 341] width 139 height 30
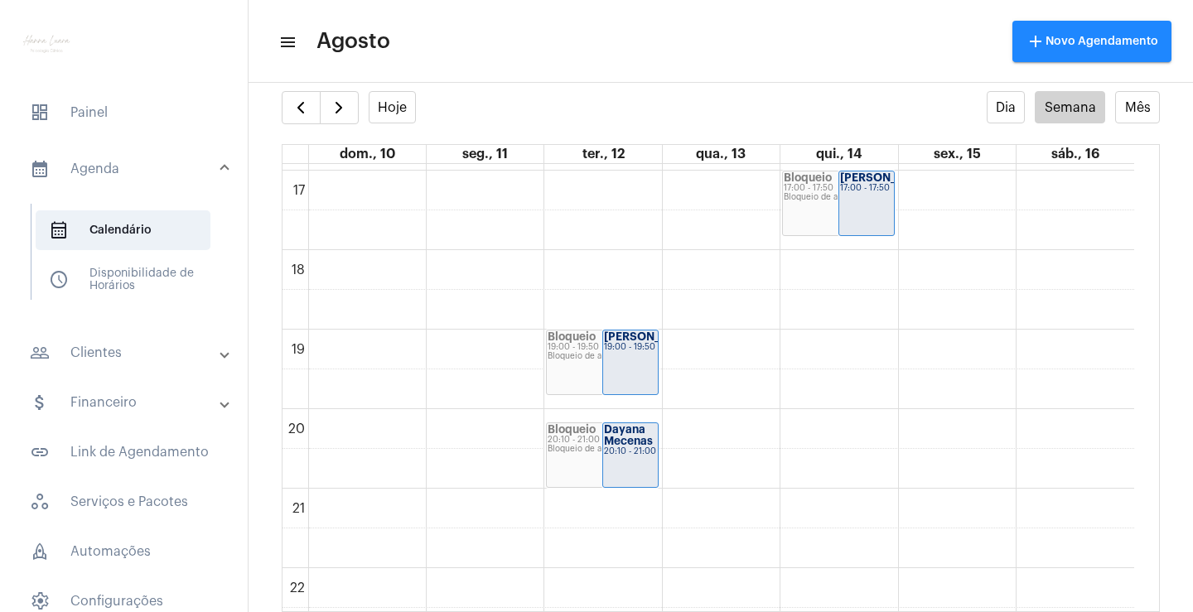
scroll to position [1379, 0]
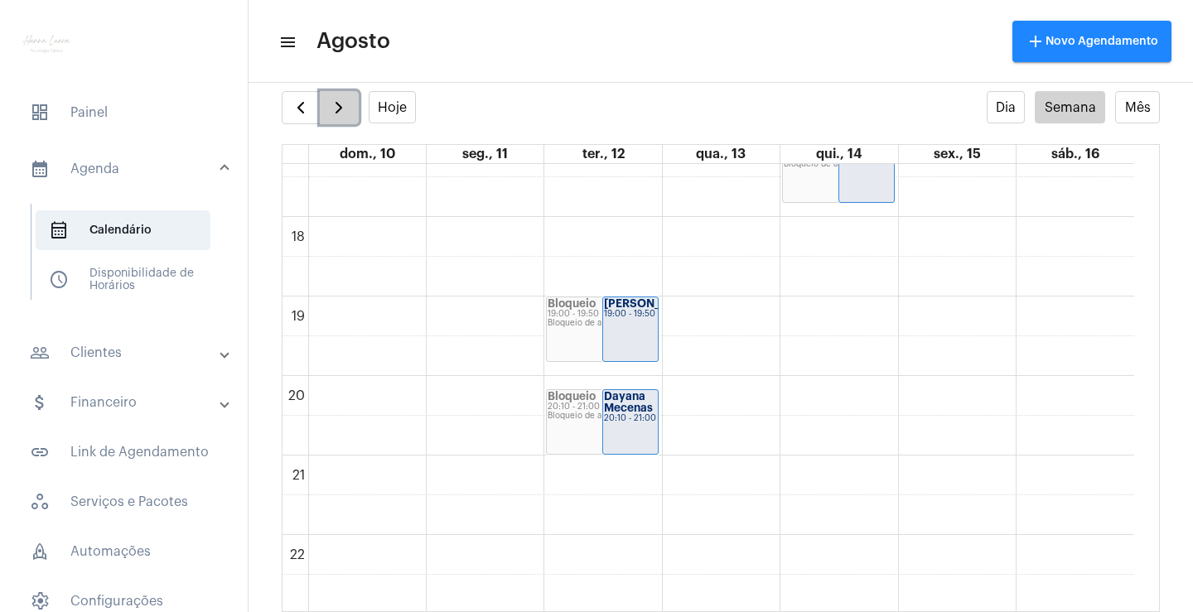
click at [336, 114] on span "button" at bounding box center [339, 108] width 20 height 20
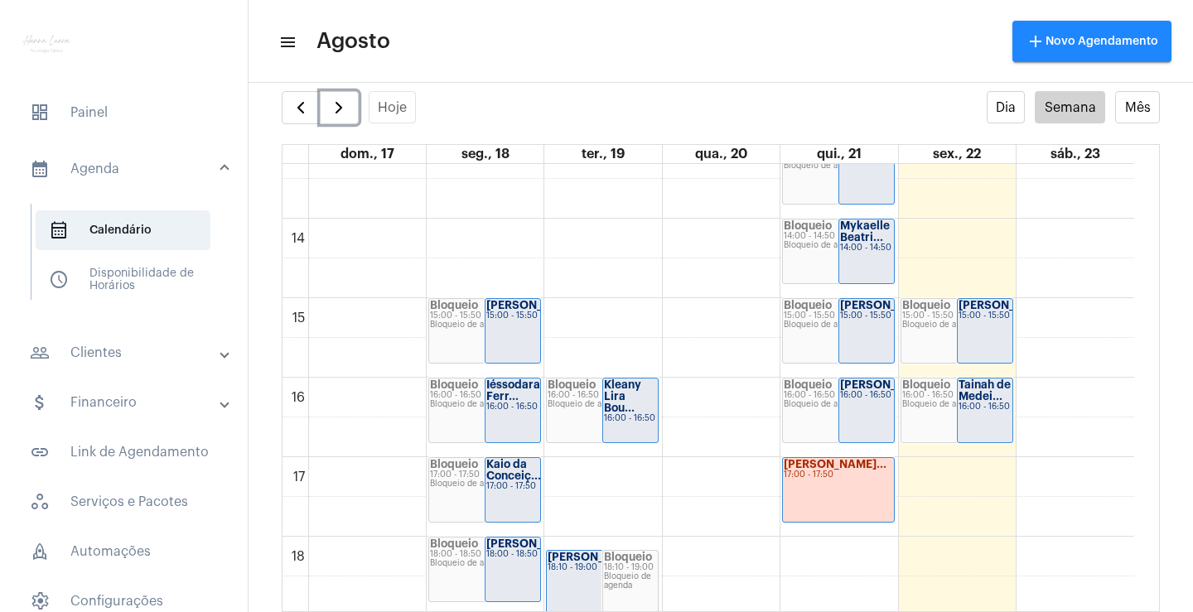
scroll to position [1058, 0]
click at [844, 479] on div "17:00 - 17:50" at bounding box center [838, 475] width 109 height 9
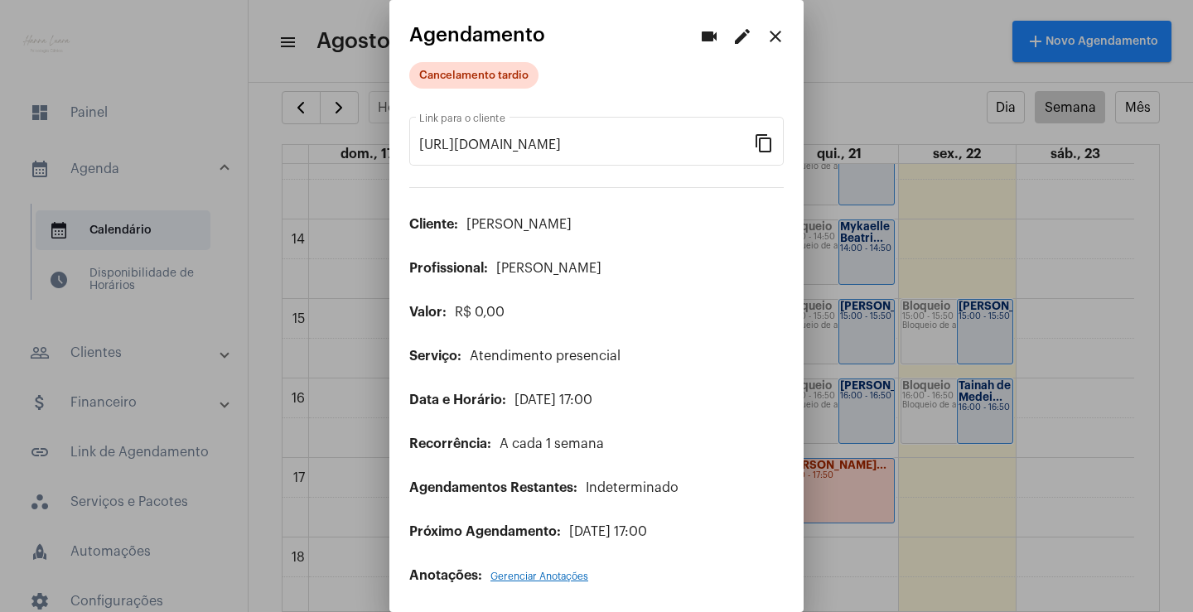
click at [733, 39] on mat-icon "edit" at bounding box center [743, 37] width 20 height 20
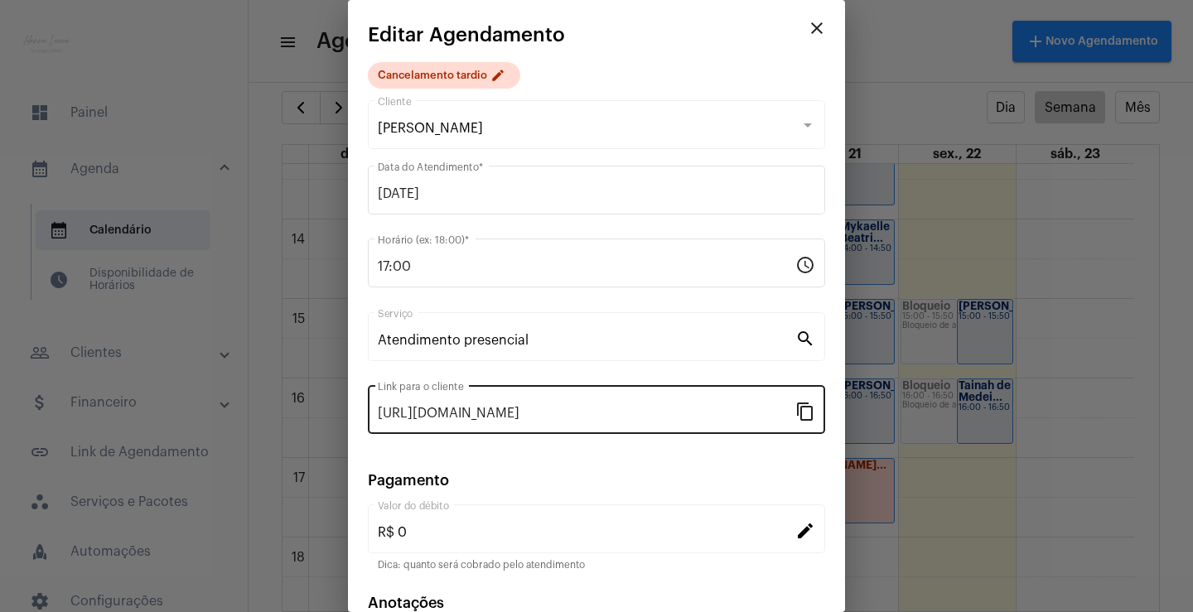
scroll to position [101, 0]
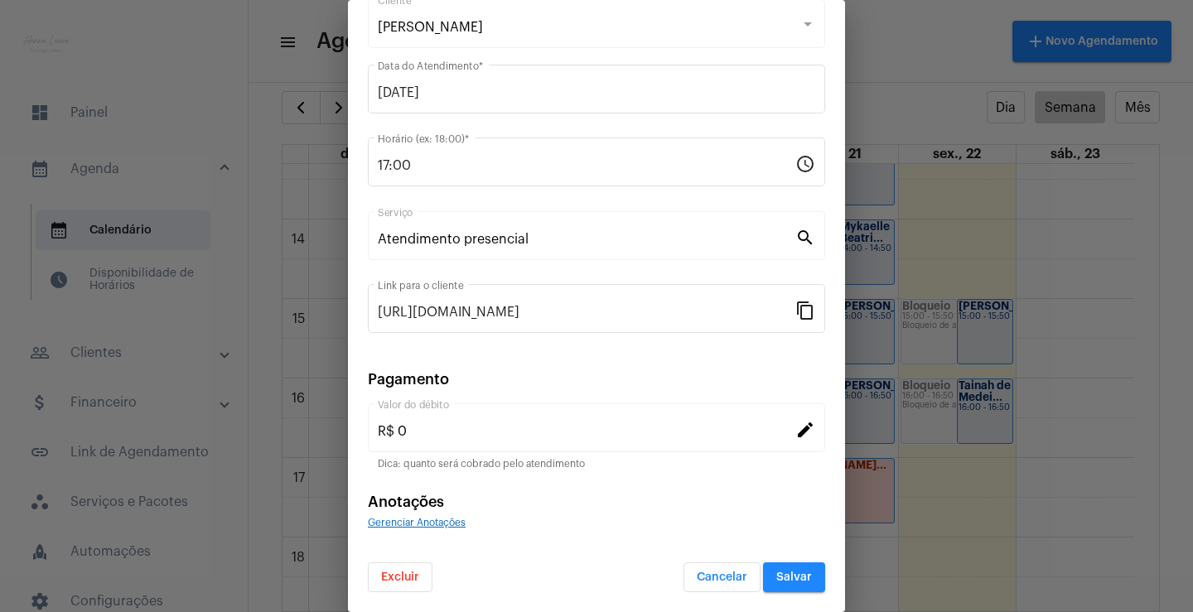
click at [396, 578] on span "Excluir" at bounding box center [400, 578] width 38 height 12
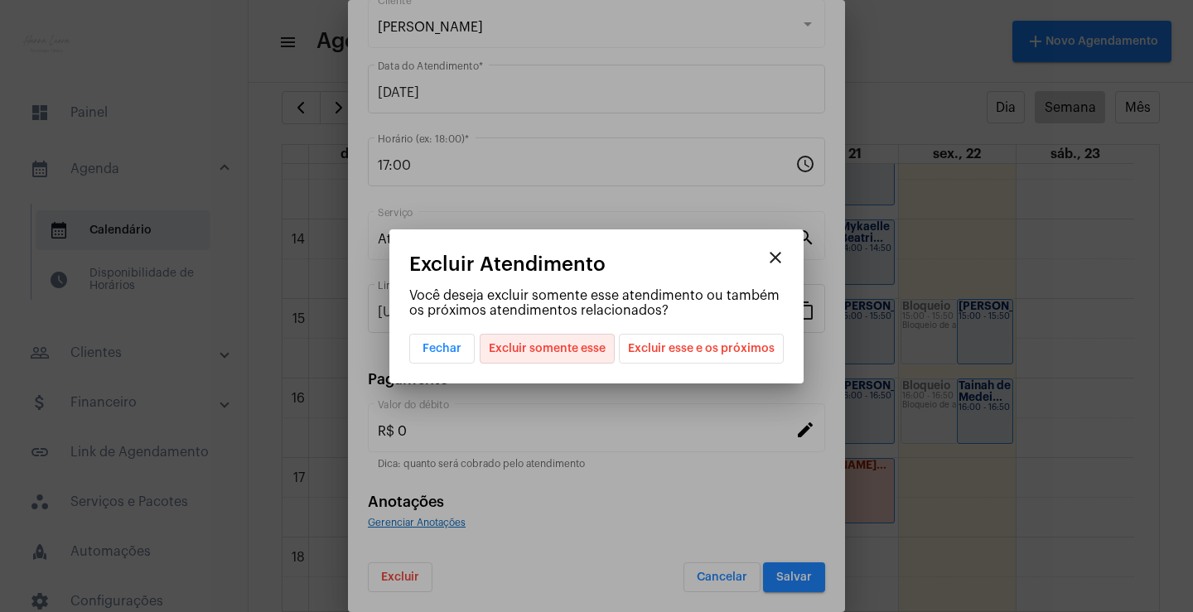
click at [545, 346] on span "Excluir somente esse" at bounding box center [547, 349] width 117 height 28
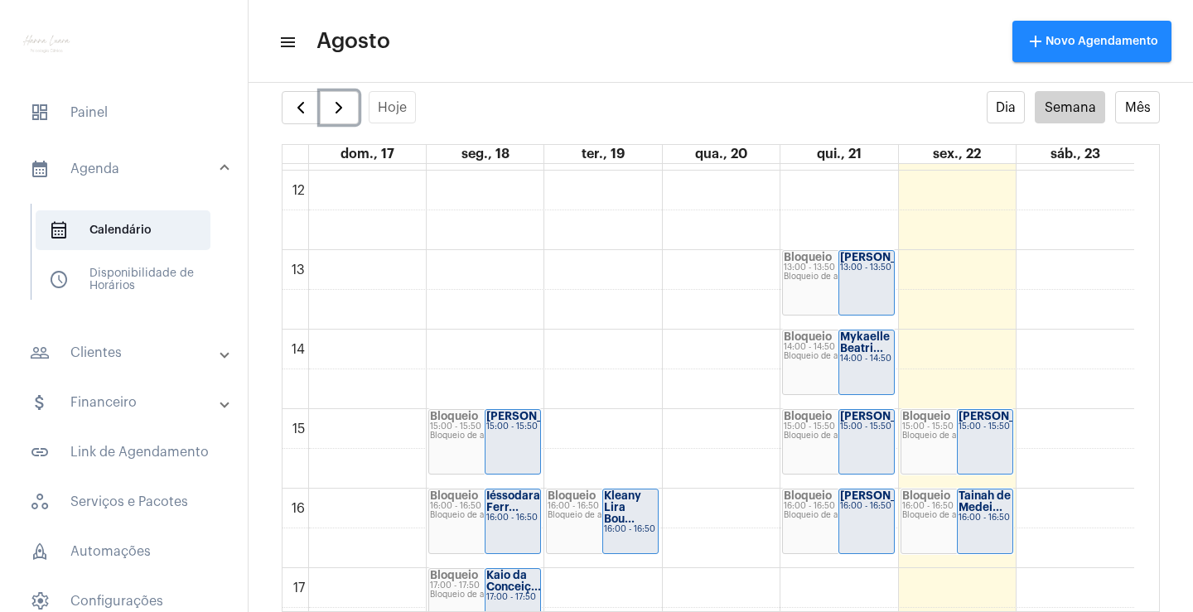
scroll to position [975, 0]
